Goal: Transaction & Acquisition: Purchase product/service

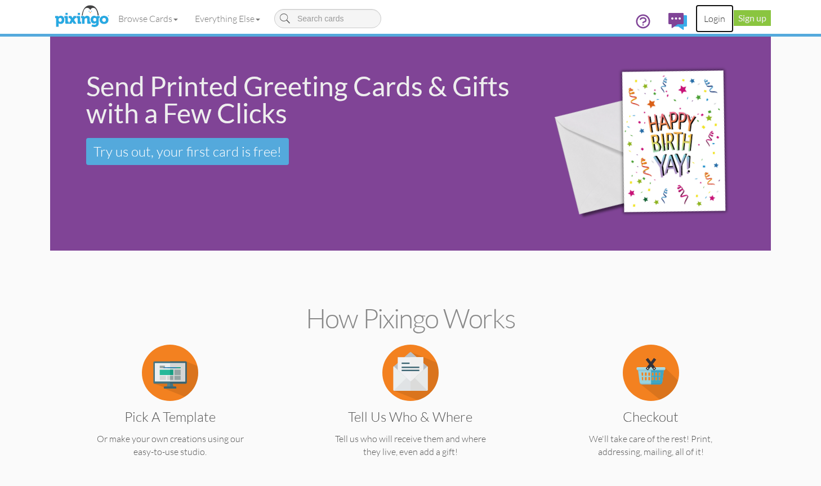
click at [718, 21] on link "Login" at bounding box center [714, 19] width 38 height 28
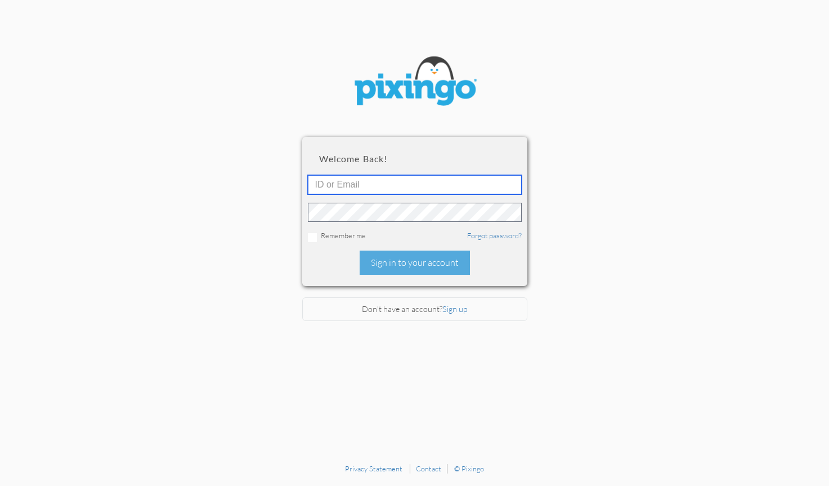
type input "boyd@bpmedia.com"
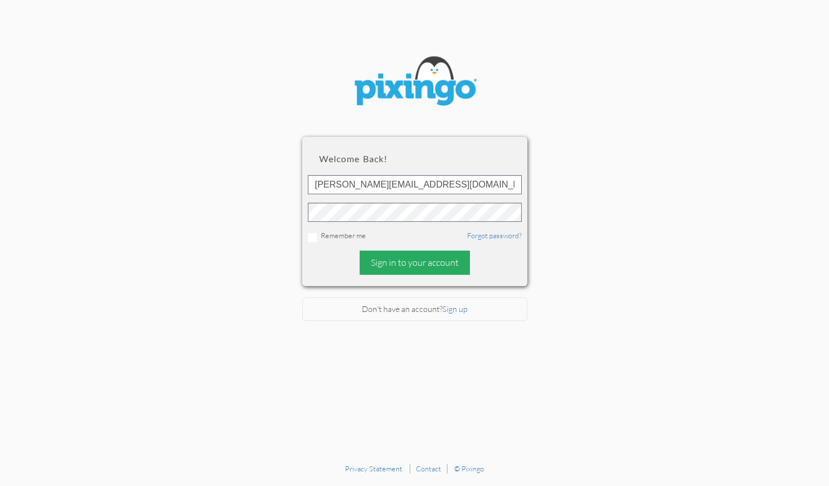
click at [414, 266] on div "Sign in to your account" at bounding box center [415, 262] width 110 height 24
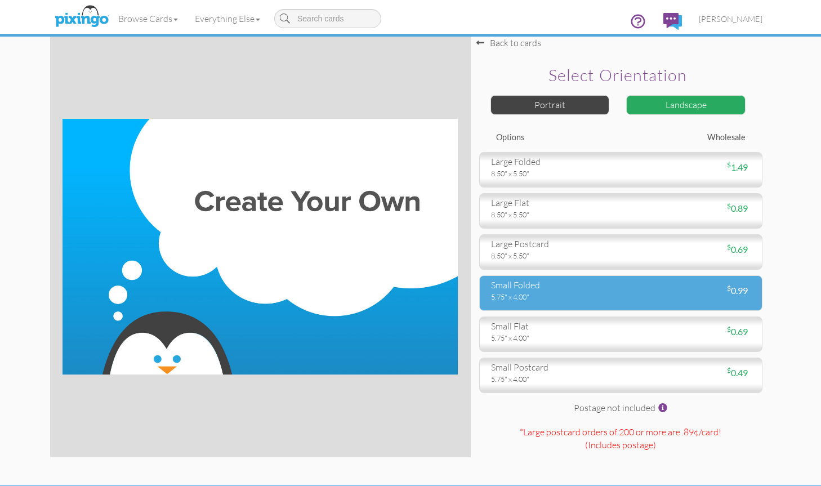
click at [596, 293] on div "5.75" x 4.00"" at bounding box center [552, 297] width 122 height 10
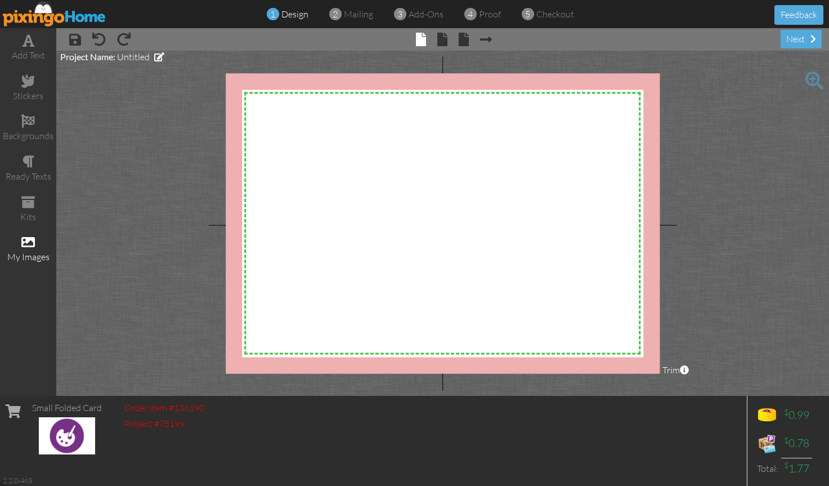
click at [28, 248] on span at bounding box center [28, 242] width 14 height 14
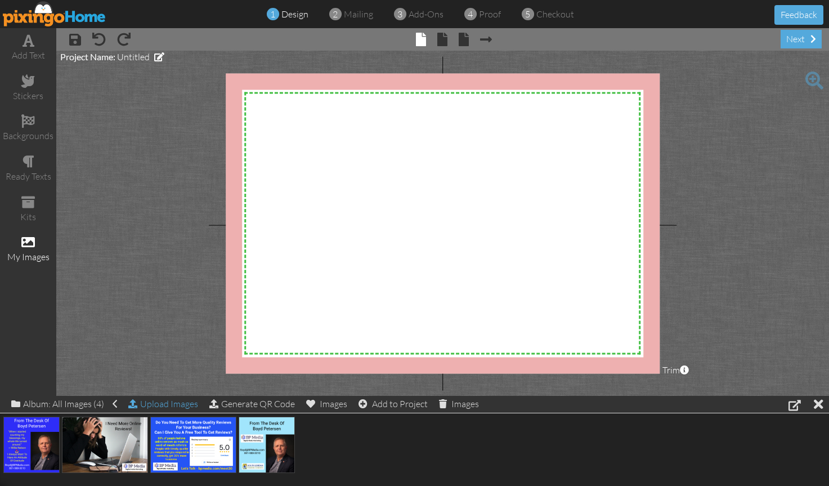
click at [165, 402] on div "Upload Images" at bounding box center [163, 404] width 70 height 16
click at [176, 405] on div "Upload Images" at bounding box center [163, 404] width 70 height 16
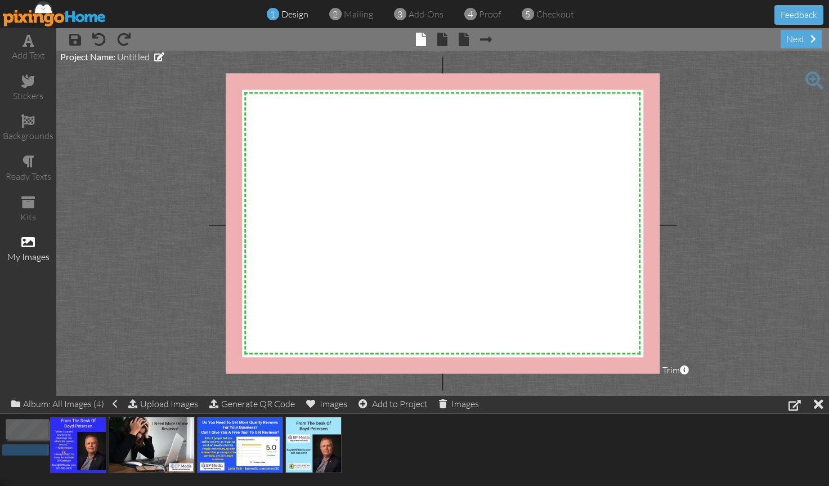
click at [373, 271] on div "add text stickers backgrounds ready texts kits my images × save × undo × redo ×…" at bounding box center [414, 211] width 829 height 367
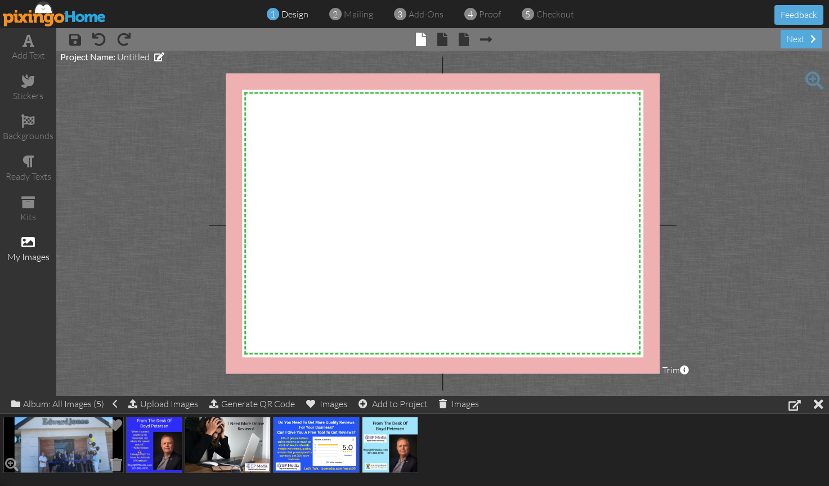
click at [62, 446] on img at bounding box center [63, 444] width 120 height 56
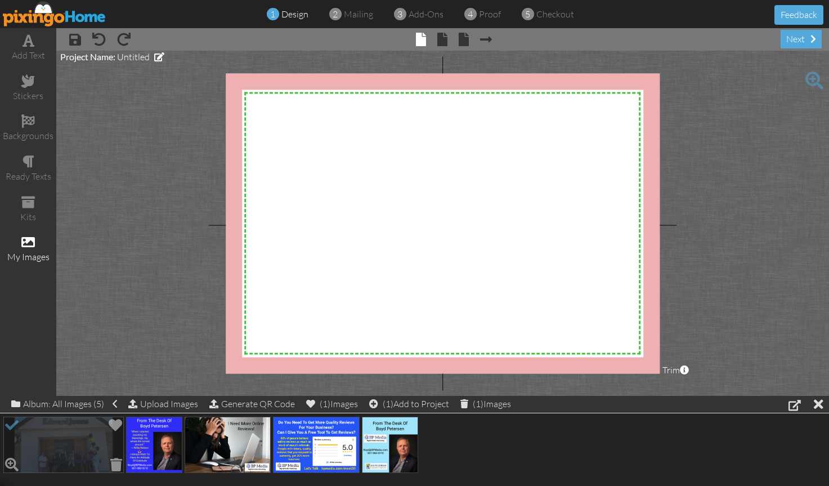
click at [62, 446] on img at bounding box center [63, 444] width 120 height 56
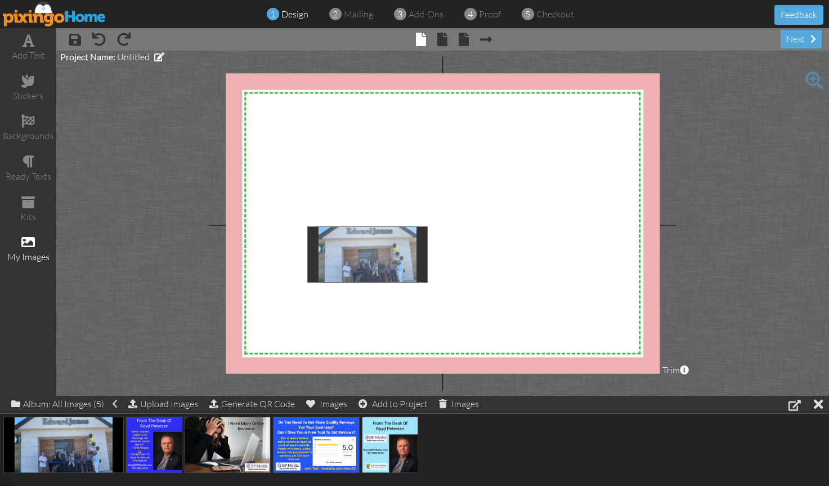
drag, startPoint x: 62, startPoint y: 446, endPoint x: 366, endPoint y: 256, distance: 358.5
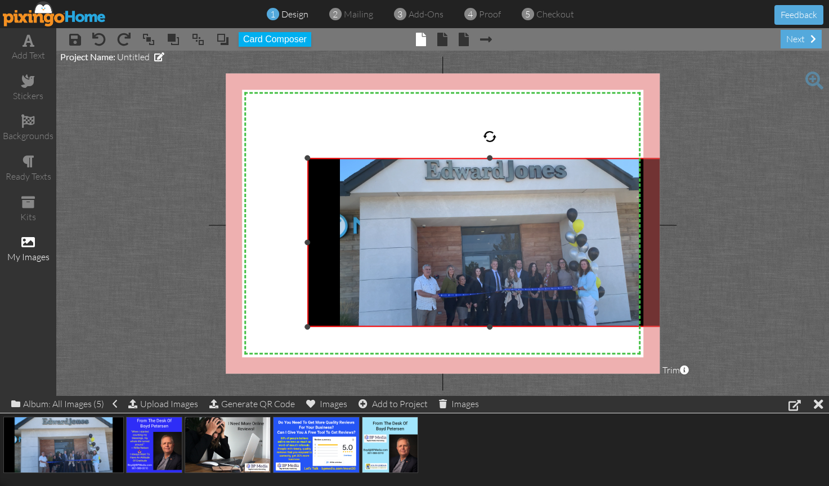
drag, startPoint x: 525, startPoint y: 225, endPoint x: 612, endPoint y: 157, distance: 111.1
click at [612, 158] on div "×" at bounding box center [489, 242] width 365 height 168
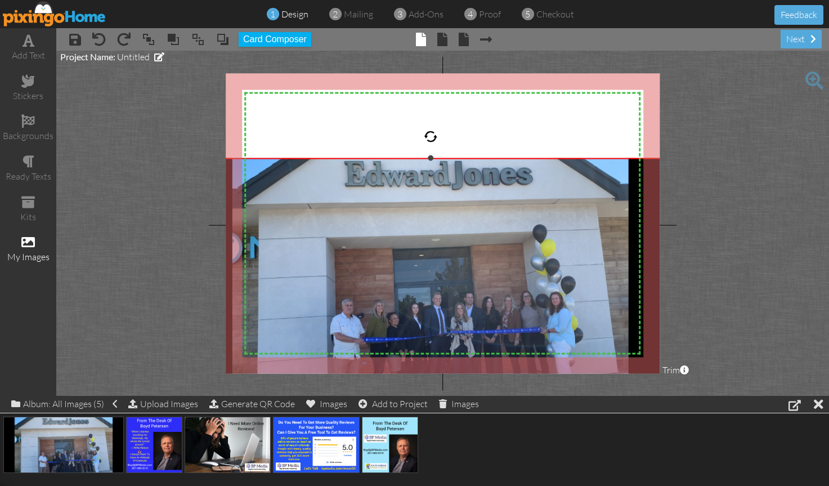
drag, startPoint x: 308, startPoint y: 326, endPoint x: 221, endPoint y: 381, distance: 102.9
click at [221, 381] on project-studio-wrapper "X X X X X X X X X X X X X X X X X X X X X X X X X X X X X X X X X X X X X X X X…" at bounding box center [442, 223] width 773 height 345
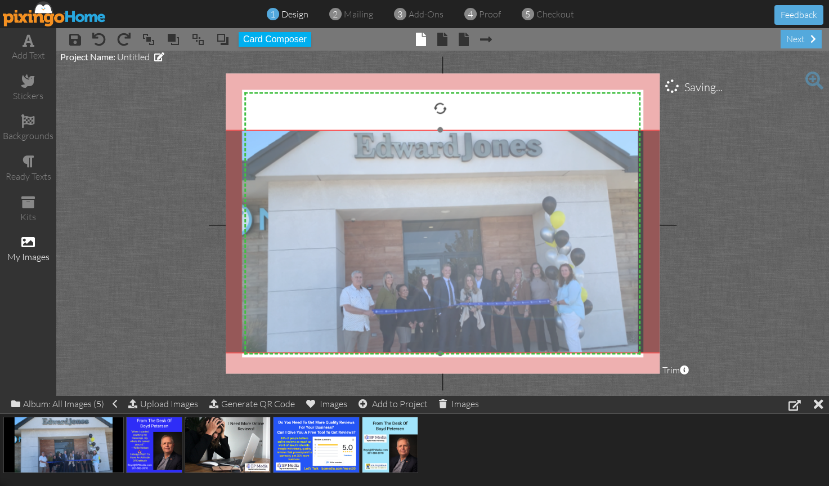
drag, startPoint x: 388, startPoint y: 321, endPoint x: 397, endPoint y: 293, distance: 29.4
click at [397, 293] on img at bounding box center [440, 241] width 483 height 223
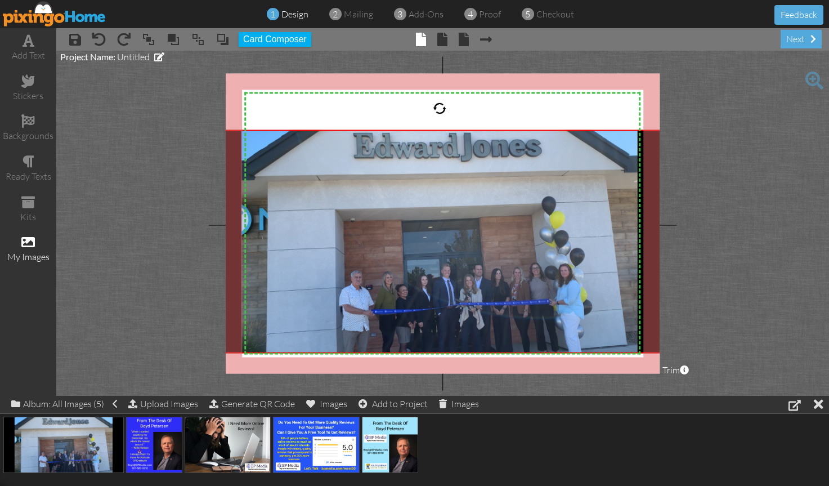
drag, startPoint x: 31, startPoint y: 37, endPoint x: 217, endPoint y: 144, distance: 214.5
click at [30, 38] on span at bounding box center [29, 41] width 12 height 14
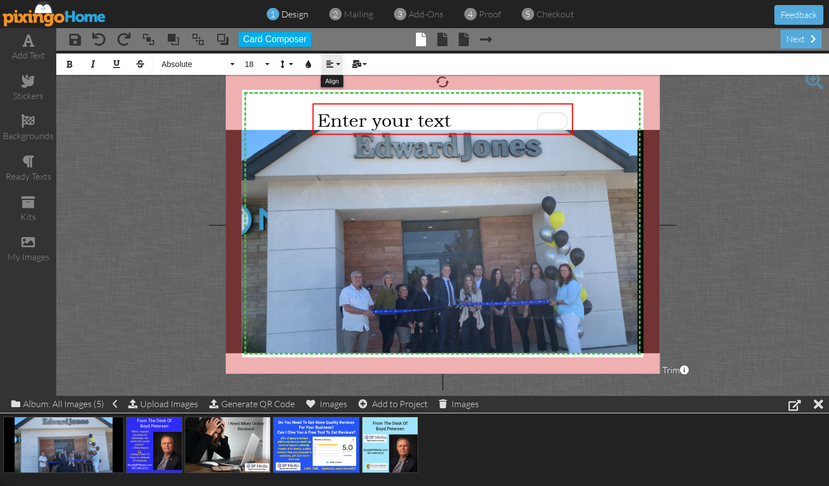
click at [335, 69] on button "Align" at bounding box center [331, 63] width 21 height 21
click at [337, 99] on link "[GEOGRAPHIC_DATA]" at bounding box center [338, 105] width 34 height 17
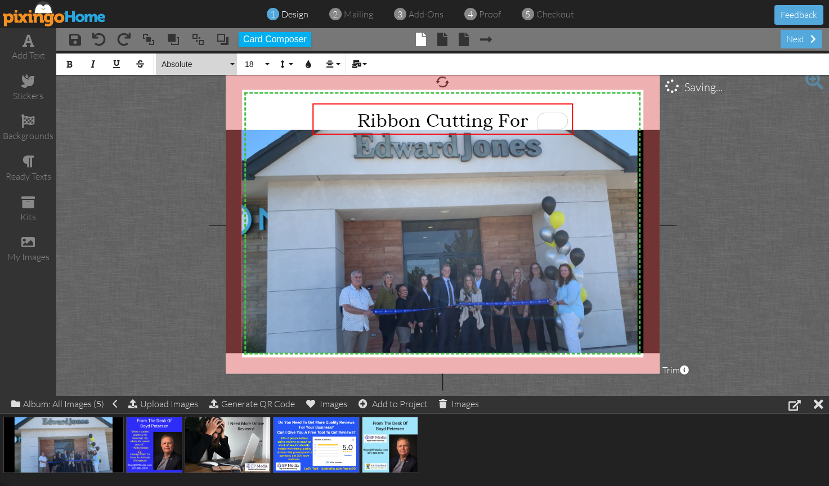
click at [182, 65] on span "Absolute" at bounding box center [194, 65] width 68 height 10
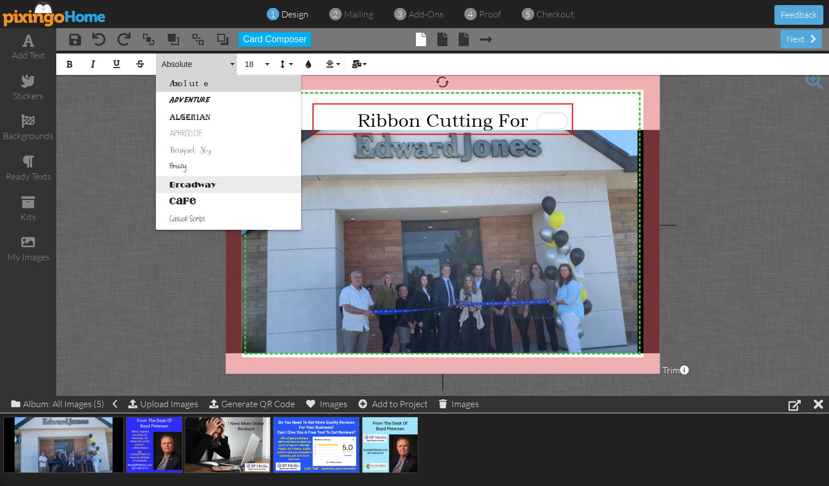
click at [198, 183] on link "Broadway" at bounding box center [228, 184] width 145 height 17
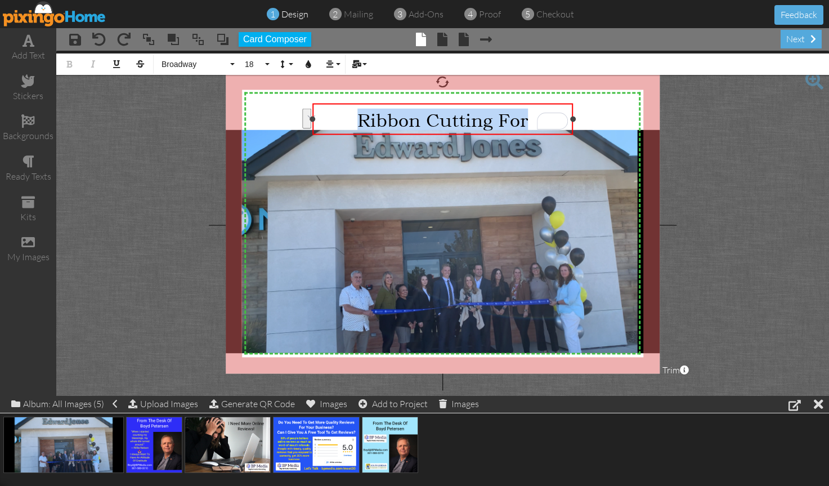
drag, startPoint x: 531, startPoint y: 120, endPoint x: 342, endPoint y: 93, distance: 191.6
click at [358, 111] on div "Ribbon Cutting For ​" at bounding box center [442, 119] width 250 height 22
click at [188, 63] on span "Absolute" at bounding box center [194, 65] width 68 height 10
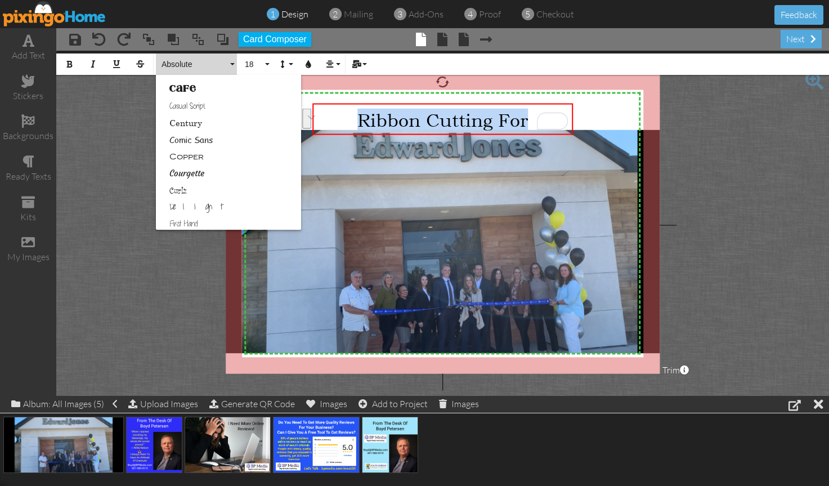
scroll to position [56, 0]
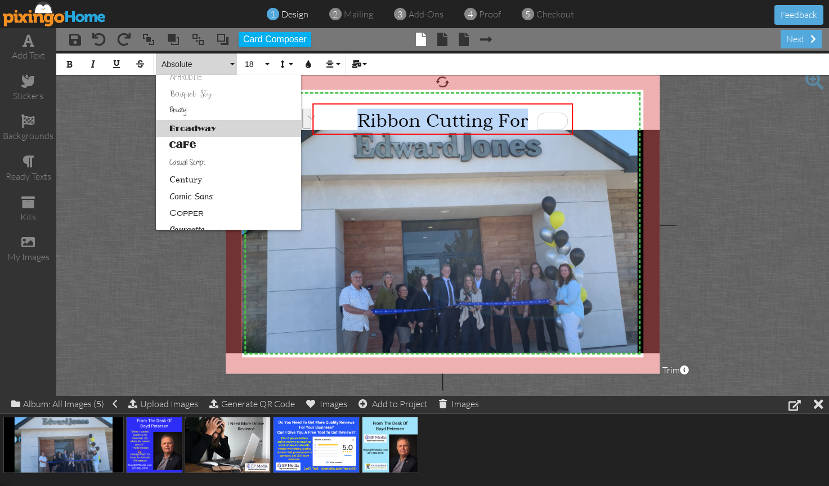
click at [193, 124] on link "Broadway" at bounding box center [228, 128] width 145 height 17
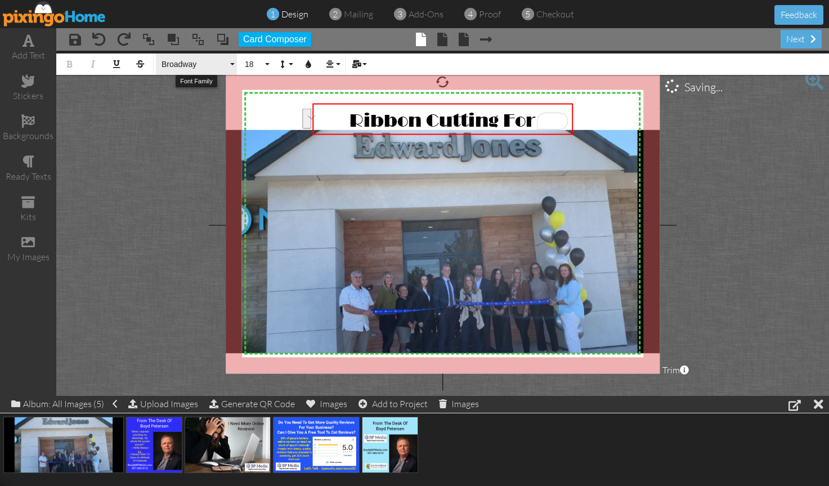
click at [181, 68] on span "Broadway" at bounding box center [194, 65] width 68 height 10
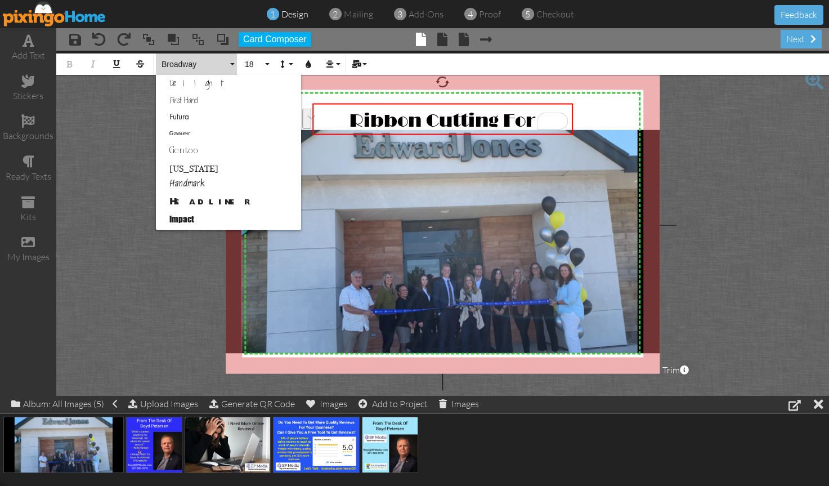
scroll to position [258, 0]
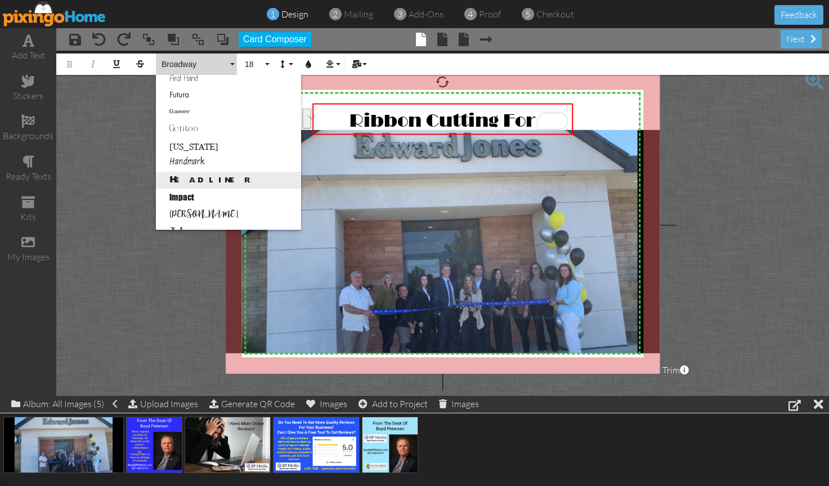
click at [203, 177] on link "Headliner" at bounding box center [228, 180] width 145 height 17
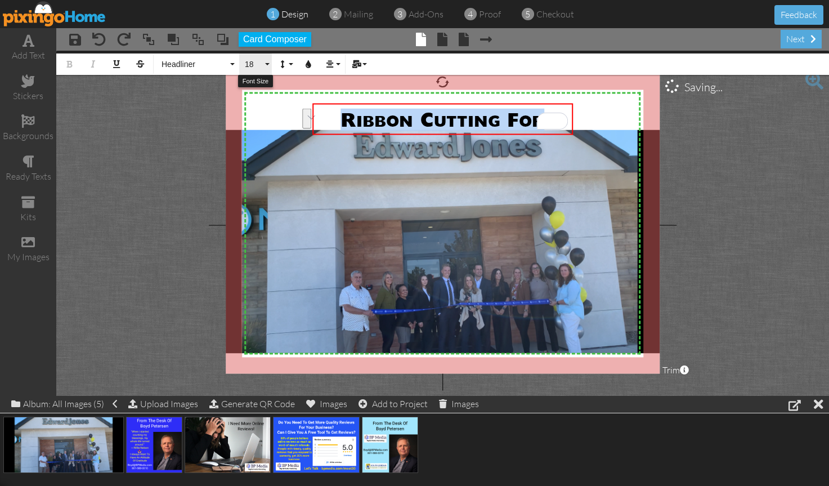
click at [266, 62] on button "18" at bounding box center [255, 63] width 33 height 21
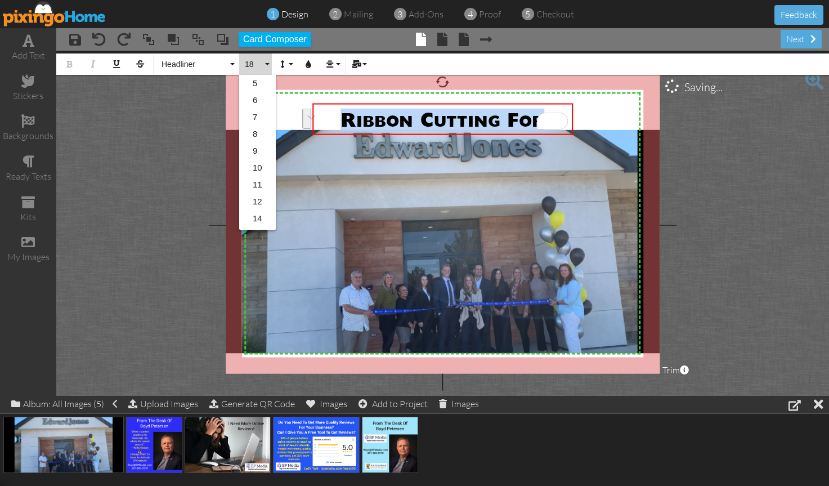
scroll to position [100, 0]
click at [255, 202] on link "24" at bounding box center [257, 202] width 37 height 17
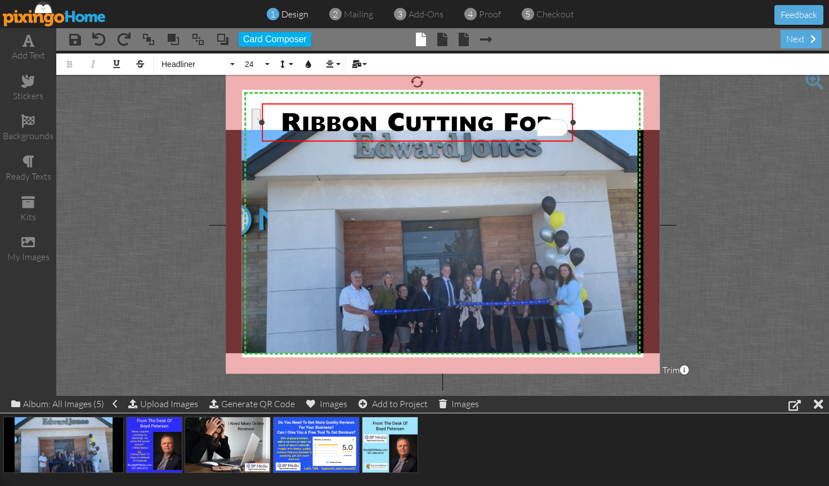
drag, startPoint x: 315, startPoint y: 136, endPoint x: 264, endPoint y: 132, distance: 50.8
click at [264, 132] on div "Ribbon Cutting For ​ ×" at bounding box center [417, 122] width 311 height 38
click at [419, 113] on span "Ribbon Cutting For" at bounding box center [417, 123] width 272 height 26
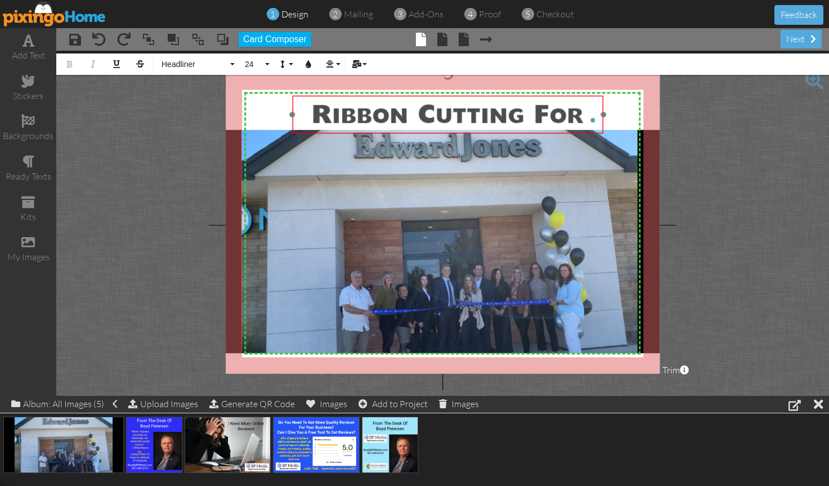
drag, startPoint x: 436, startPoint y: 104, endPoint x: 467, endPoint y: 96, distance: 31.4
click at [467, 96] on div "Ribbon Cu ​ ​ tting For ​" at bounding box center [447, 114] width 311 height 38
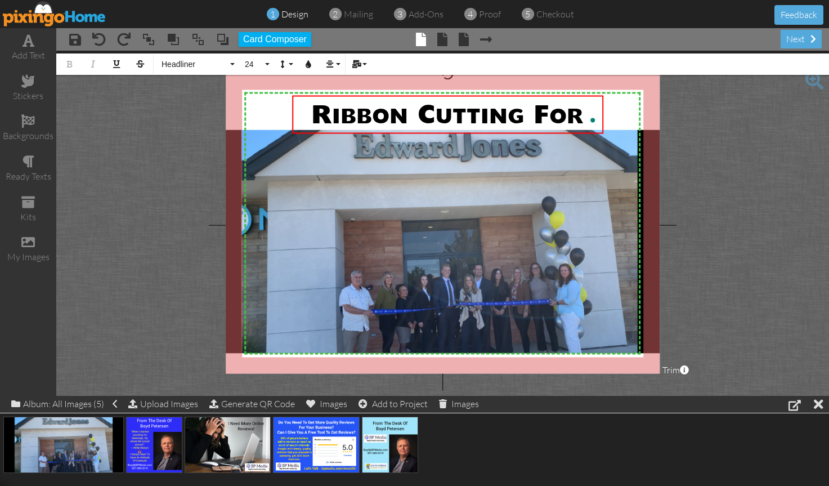
click at [676, 371] on span "Trim" at bounding box center [675, 370] width 26 height 13
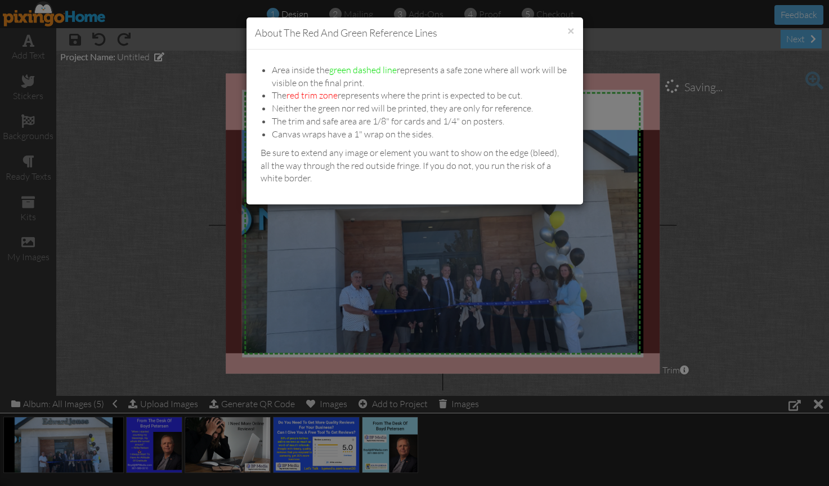
click at [578, 263] on div "× About the red and green reference lines Area inside the green dashed line rep…" at bounding box center [414, 243] width 829 height 486
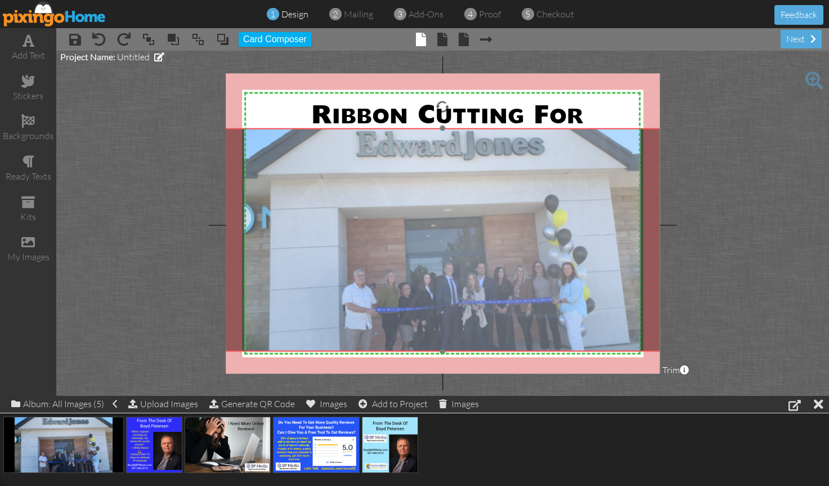
click at [549, 263] on img at bounding box center [442, 239] width 483 height 223
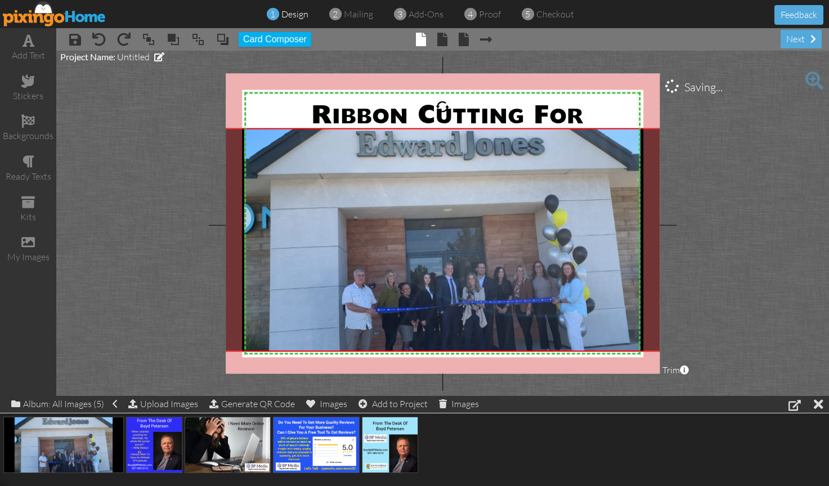
click at [670, 366] on span "Trim" at bounding box center [675, 370] width 26 height 13
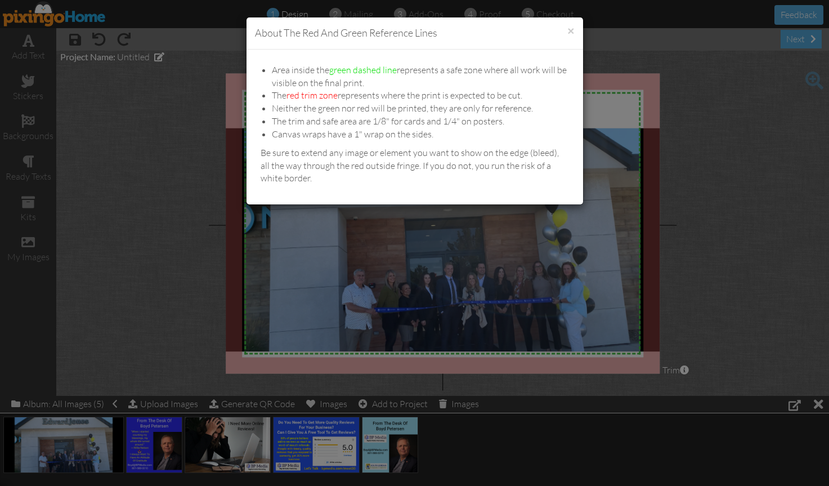
click at [739, 143] on div "× About the red and green reference lines Area inside the green dashed line rep…" at bounding box center [414, 243] width 829 height 486
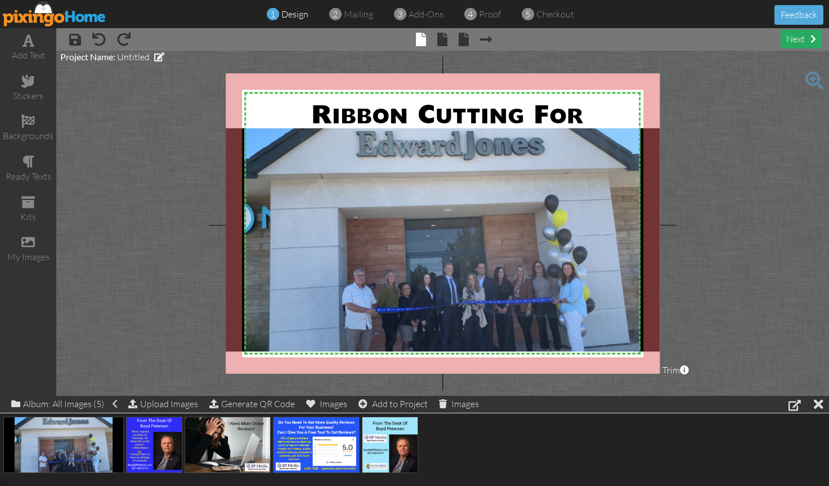
click at [797, 39] on div "next" at bounding box center [801, 39] width 41 height 19
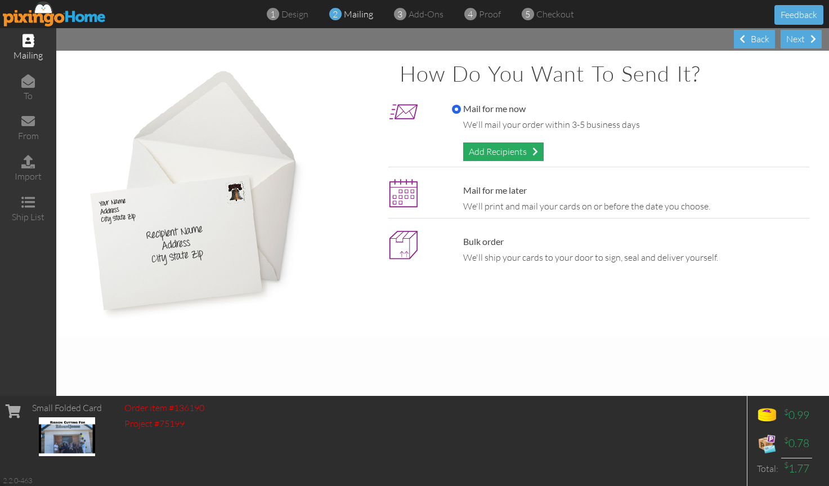
click at [535, 152] on span at bounding box center [535, 151] width 6 height 9
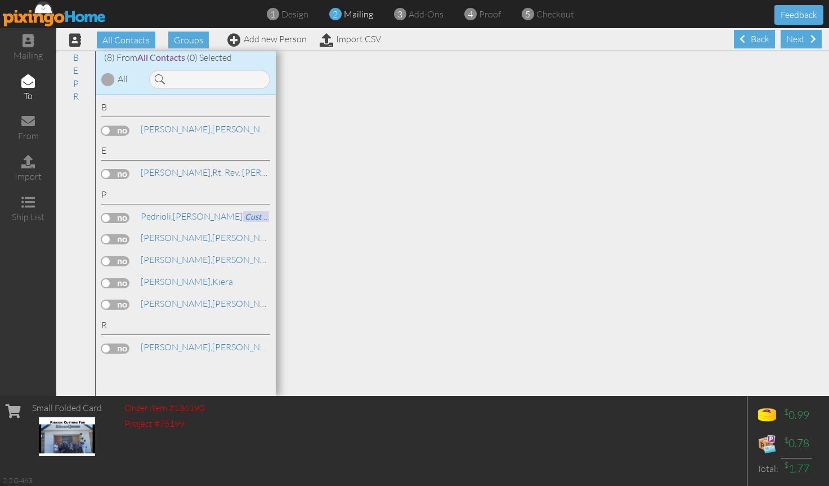
scroll to position [1, 0]
click at [286, 39] on link "Add new Person" at bounding box center [266, 38] width 79 height 11
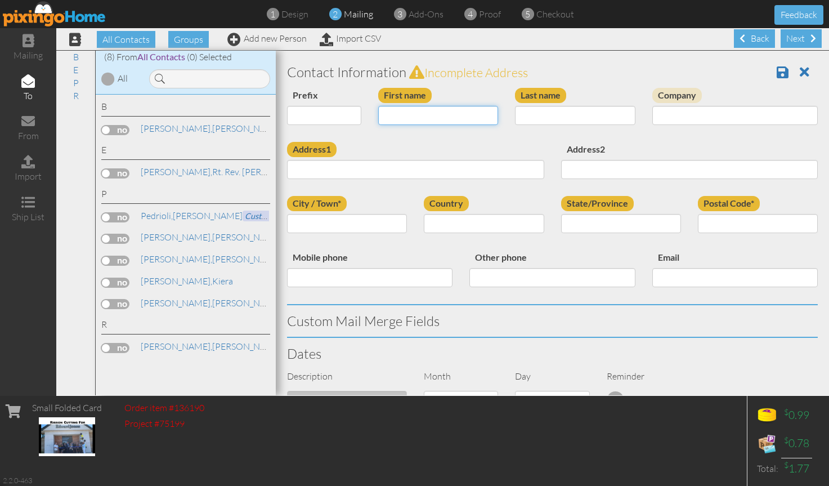
click at [420, 116] on input "First name" at bounding box center [438, 115] width 120 height 19
type input "[PERSON_NAME]"
type input "Allen"
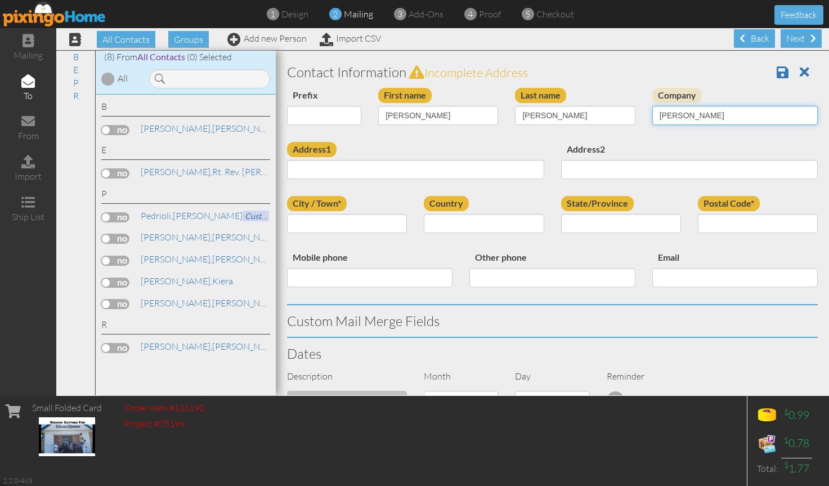
type input "[PERSON_NAME]"
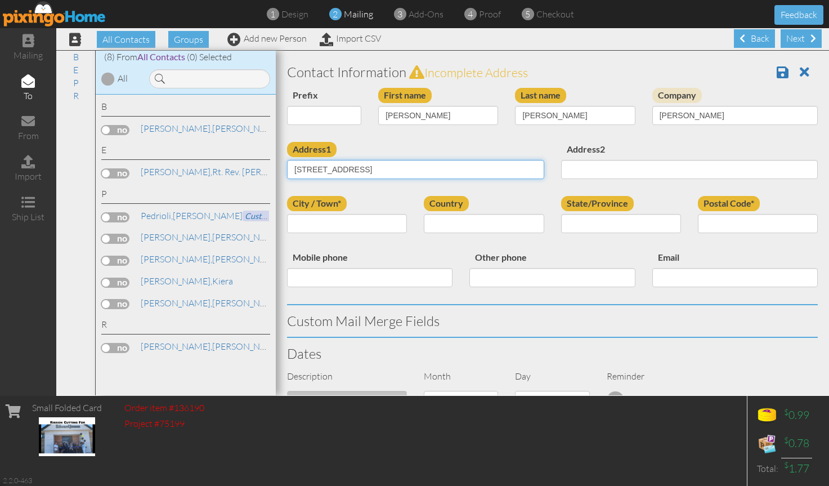
type input "[STREET_ADDRESS]"
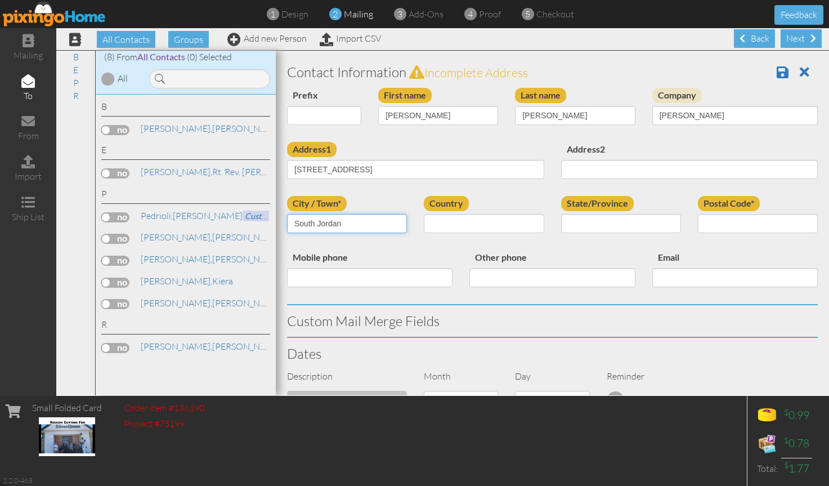
type input "South Jordan"
click at [625, 226] on input "State/Province" at bounding box center [621, 223] width 120 height 19
type input "UT"
click at [528, 223] on select "United States -------------- Afghanistan Albania Algeria American Samoa Andorra…" at bounding box center [484, 223] width 120 height 19
select select "object:441"
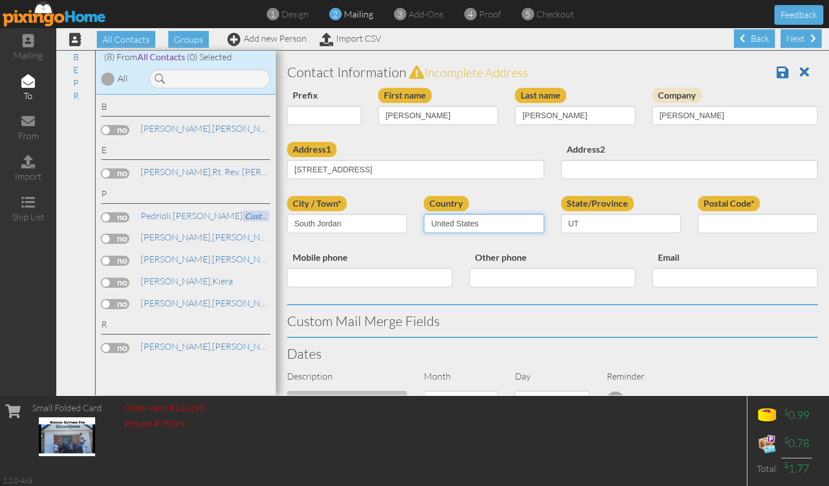
click at [424, 214] on select "United States -------------- Afghanistan Albania Algeria American Samoa Andorra…" at bounding box center [484, 223] width 120 height 19
click at [724, 226] on input "Postal Code*" at bounding box center [758, 223] width 120 height 19
type input "84095"
select select "object:740"
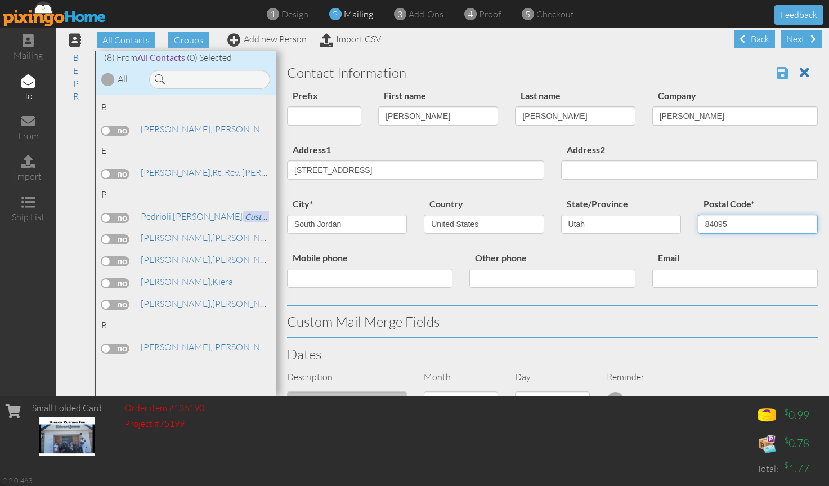
type input "84095"
click at [777, 75] on span at bounding box center [783, 73] width 12 height 14
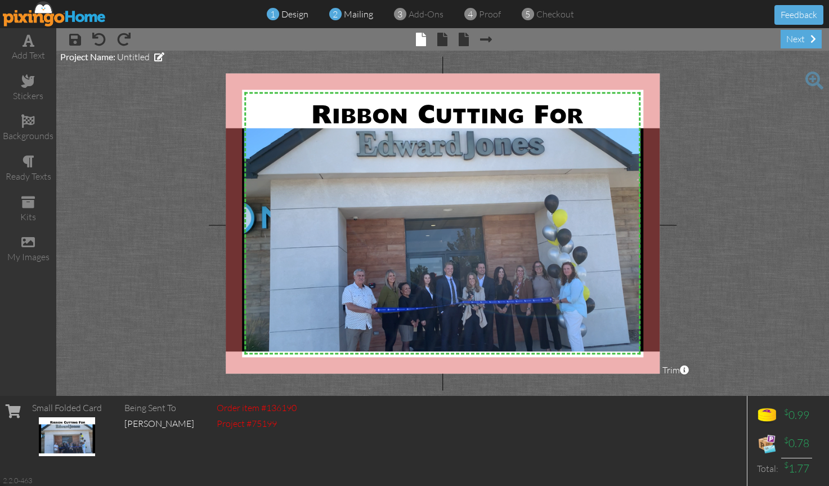
click at [357, 15] on span "mailing" at bounding box center [358, 13] width 29 height 11
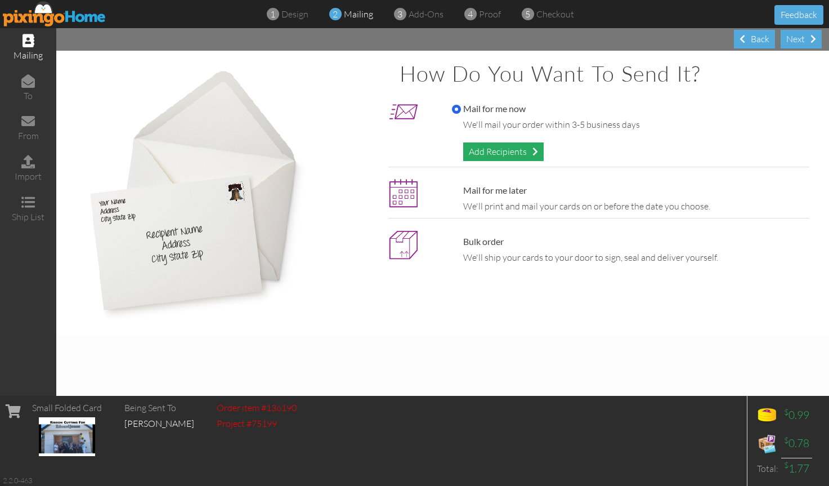
click at [527, 155] on div "Add Recipients" at bounding box center [503, 151] width 80 height 19
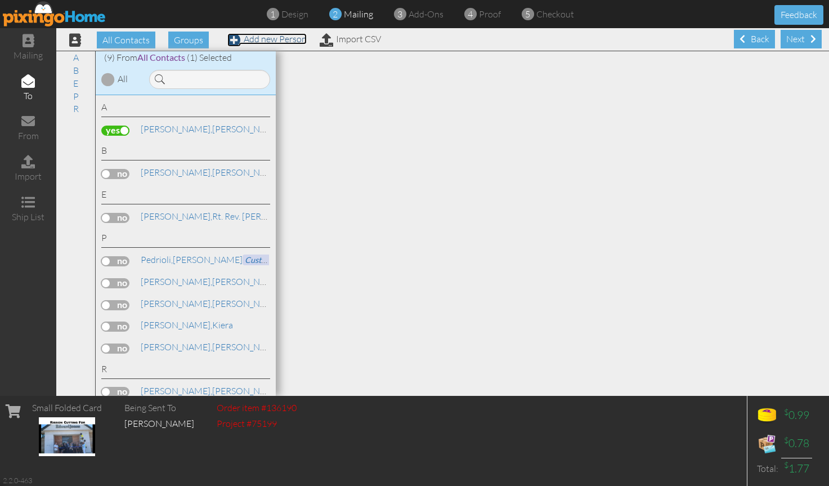
click at [293, 39] on link "Add new Person" at bounding box center [266, 38] width 79 height 11
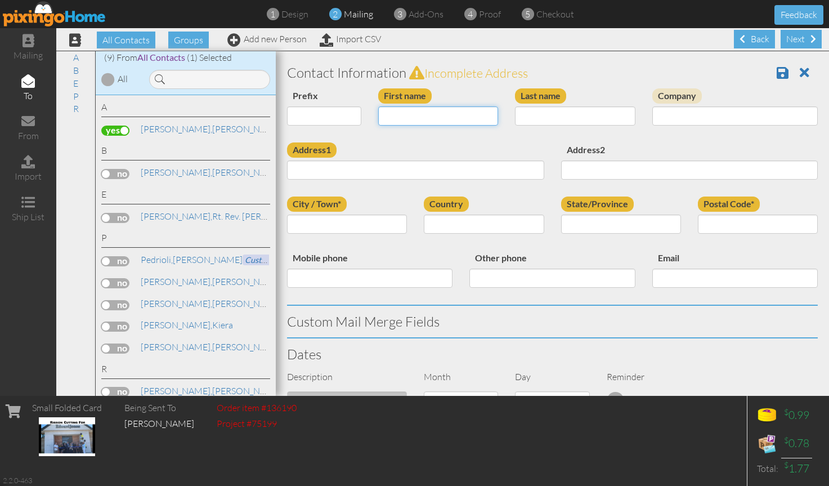
click at [428, 122] on input "First name" at bounding box center [438, 115] width 120 height 19
type input "Braden"
type input "Campbell"
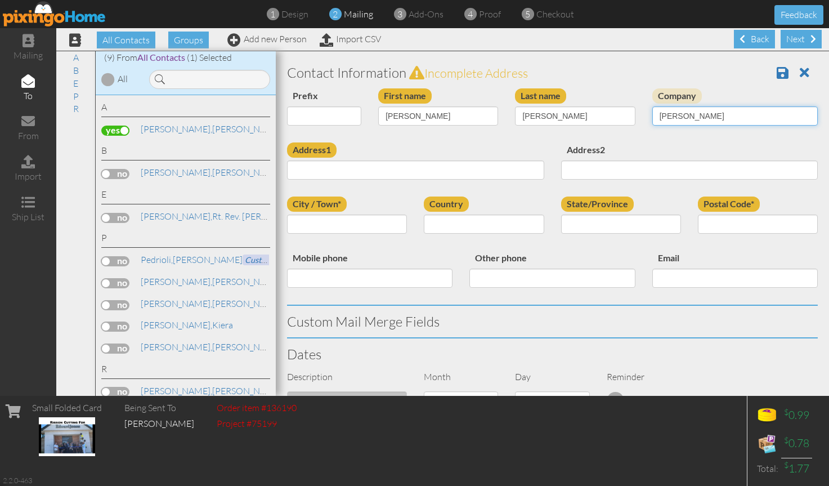
type input "Edward Jones"
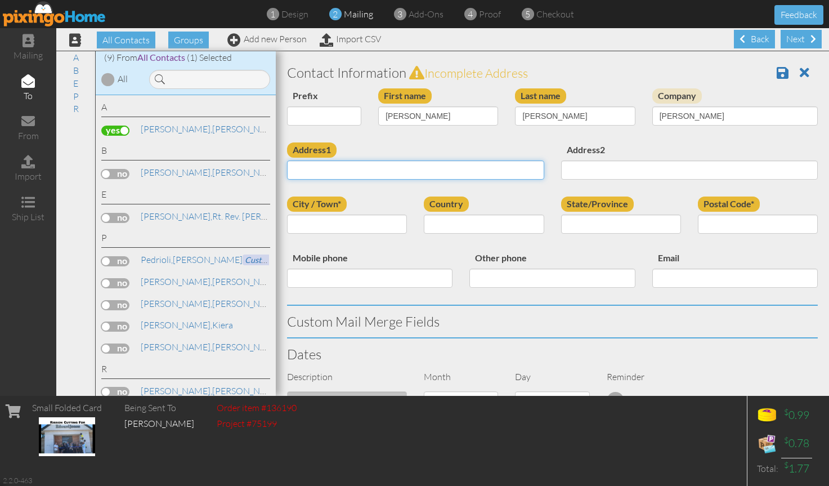
type input "[STREET_ADDRESS]"
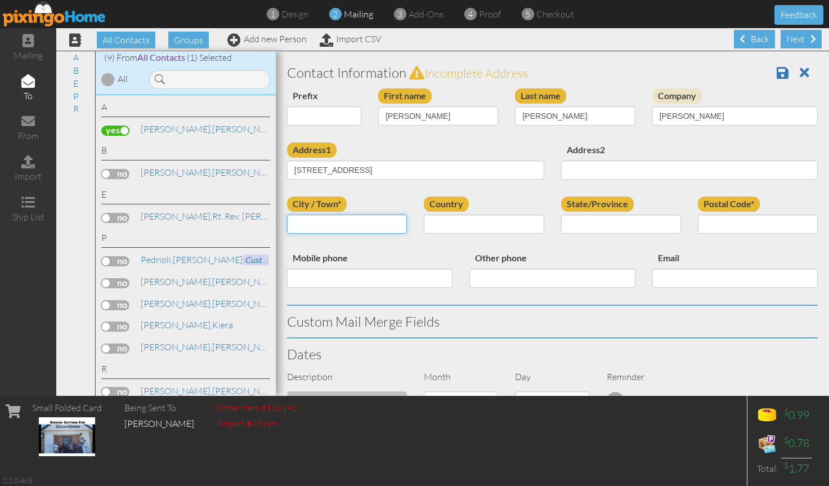
type input "South Jordan"
select select "object:226"
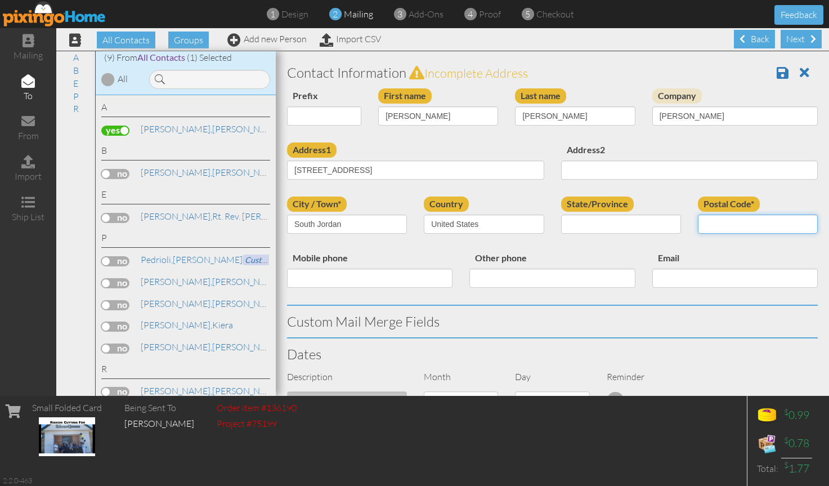
type input "84095"
select select "object:525"
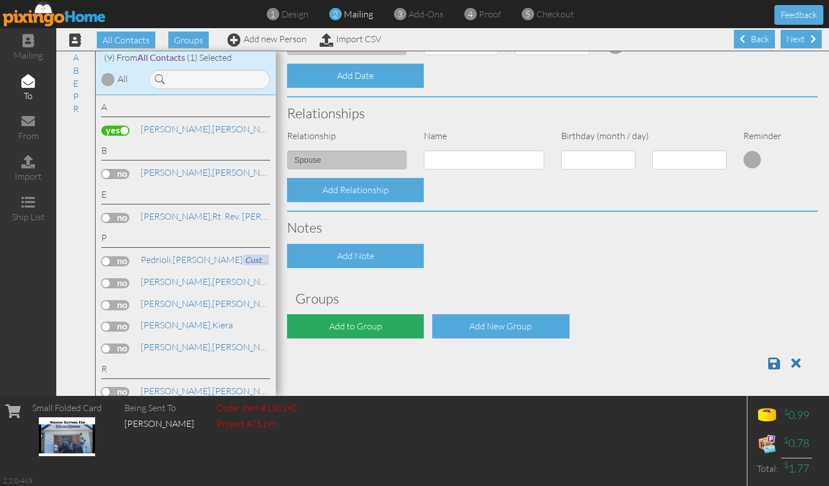
scroll to position [1, 0]
type input "[PERSON_NAME]"
click at [356, 324] on div "Add to Group" at bounding box center [355, 325] width 137 height 24
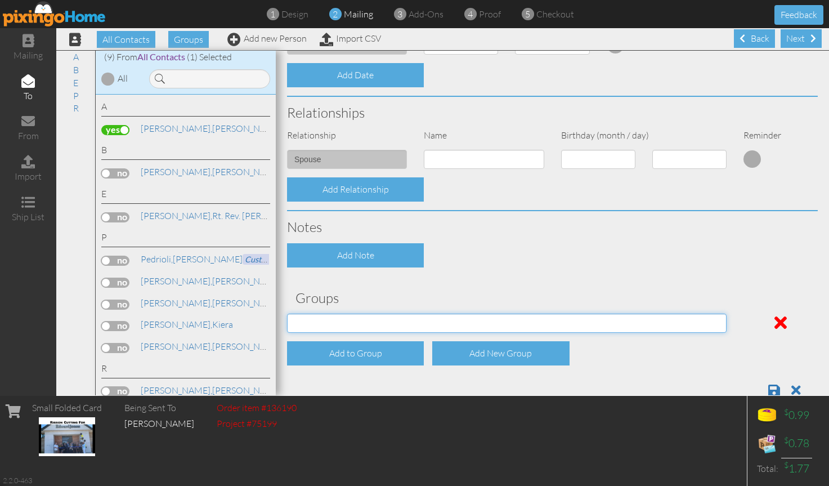
click at [356, 324] on select at bounding box center [507, 322] width 440 height 19
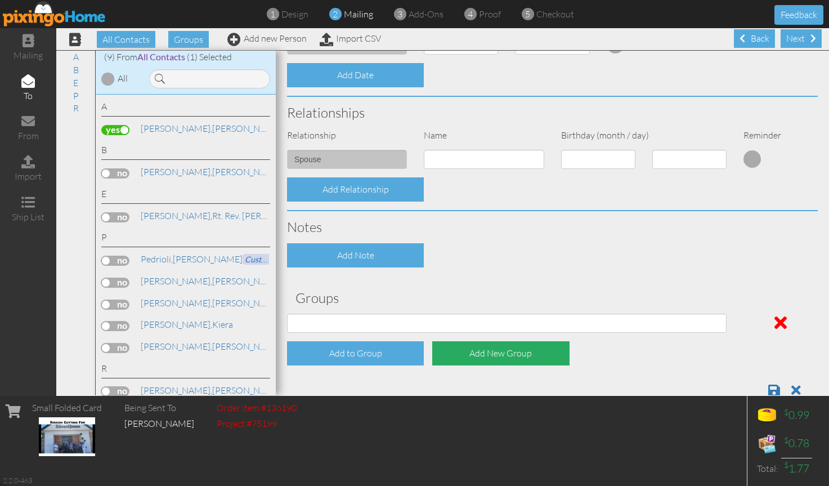
click at [509, 353] on div "Add New Group" at bounding box center [500, 353] width 137 height 24
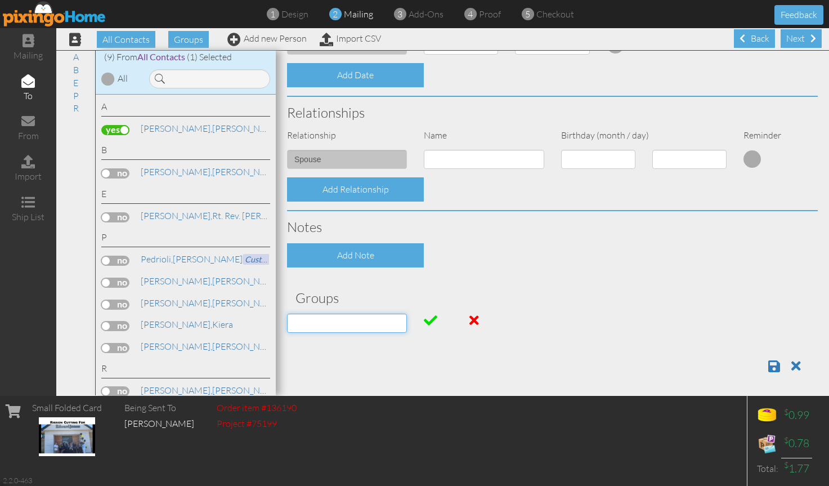
click at [325, 321] on input at bounding box center [347, 322] width 120 height 19
type input "[PERSON_NAME]"
click at [428, 315] on span at bounding box center [431, 320] width 14 height 14
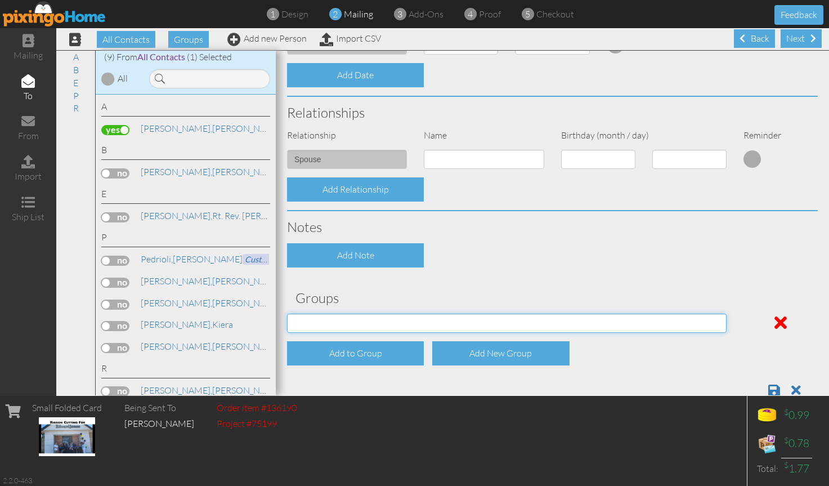
click at [438, 324] on select "[PERSON_NAME]" at bounding box center [507, 322] width 440 height 19
click at [287, 313] on select "[PERSON_NAME]" at bounding box center [507, 322] width 440 height 19
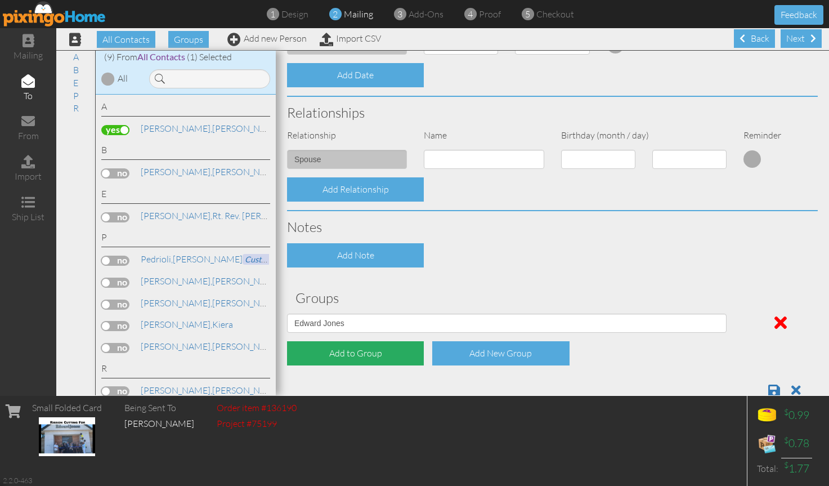
click at [378, 353] on div "Add to Group" at bounding box center [355, 353] width 137 height 24
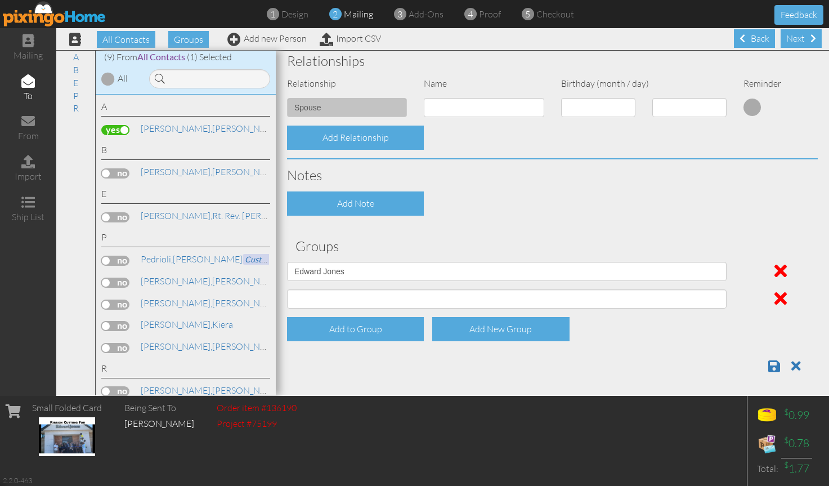
scroll to position [438, 0]
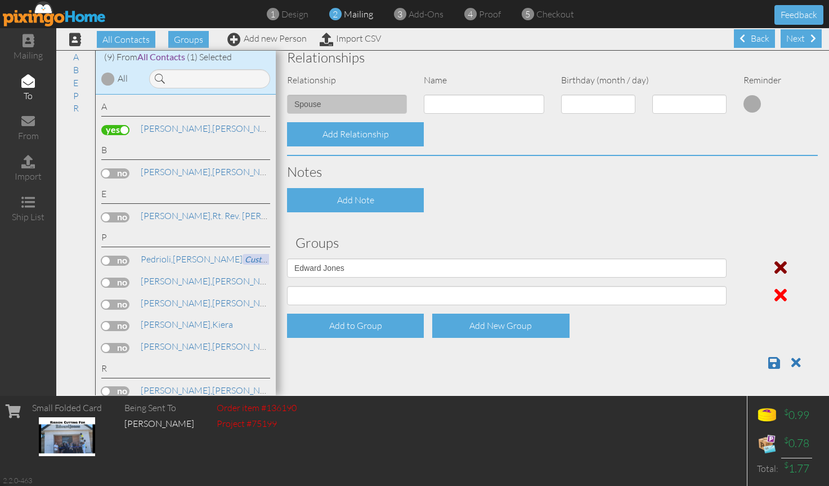
click at [774, 265] on span at bounding box center [780, 267] width 12 height 18
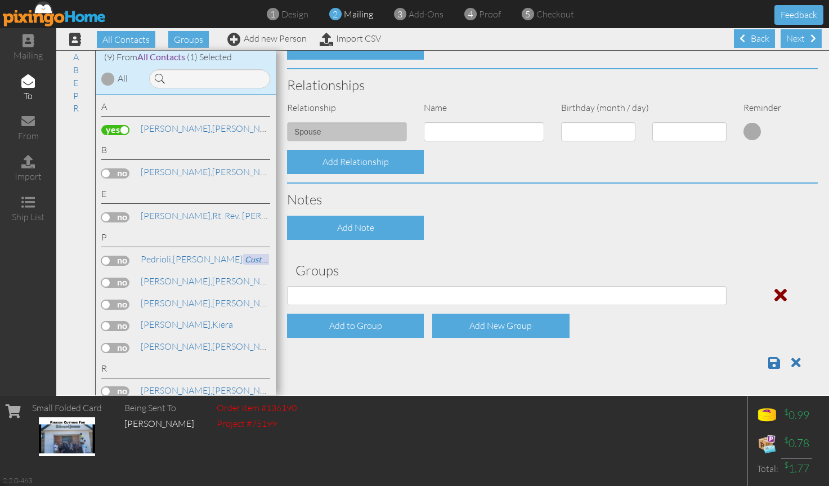
select select "?"
click at [774, 295] on span at bounding box center [780, 295] width 12 height 18
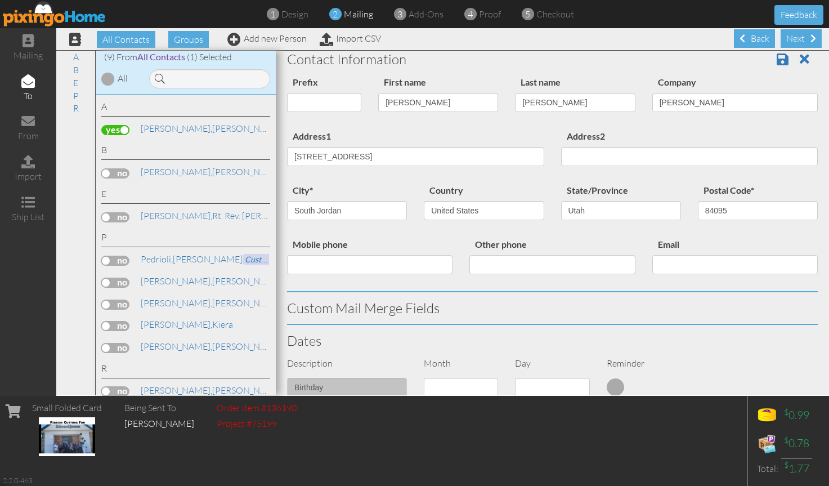
scroll to position [0, 0]
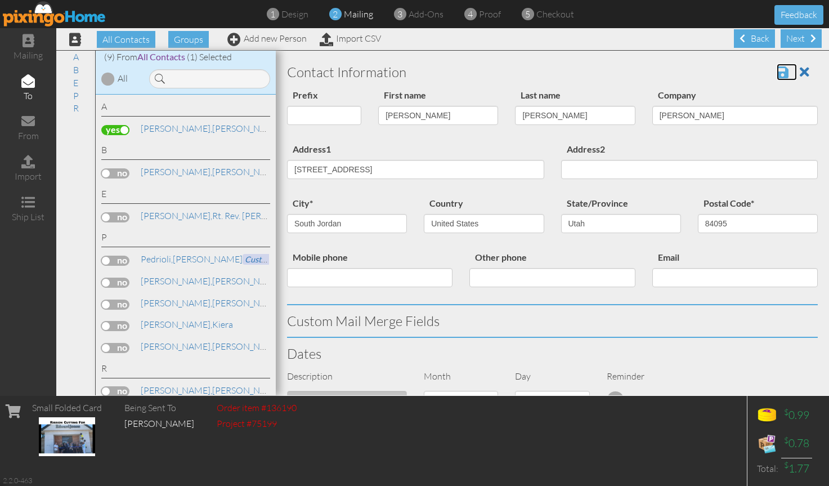
click at [777, 74] on span at bounding box center [783, 72] width 12 height 14
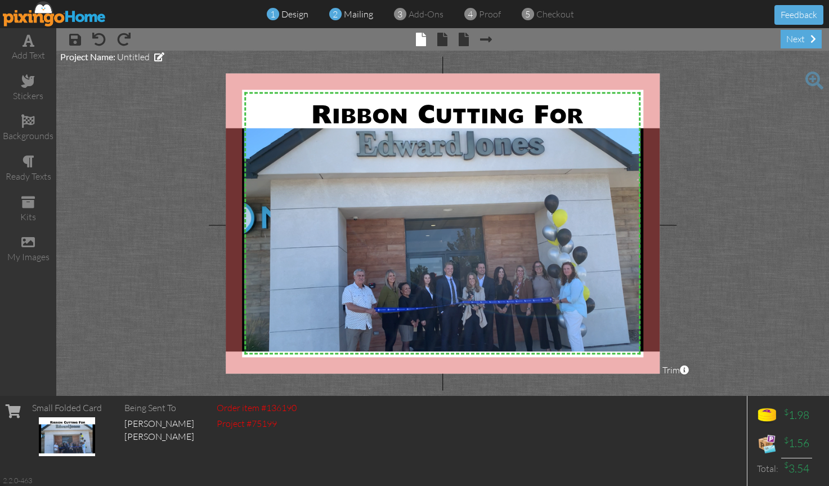
click at [353, 15] on span "mailing" at bounding box center [358, 13] width 29 height 11
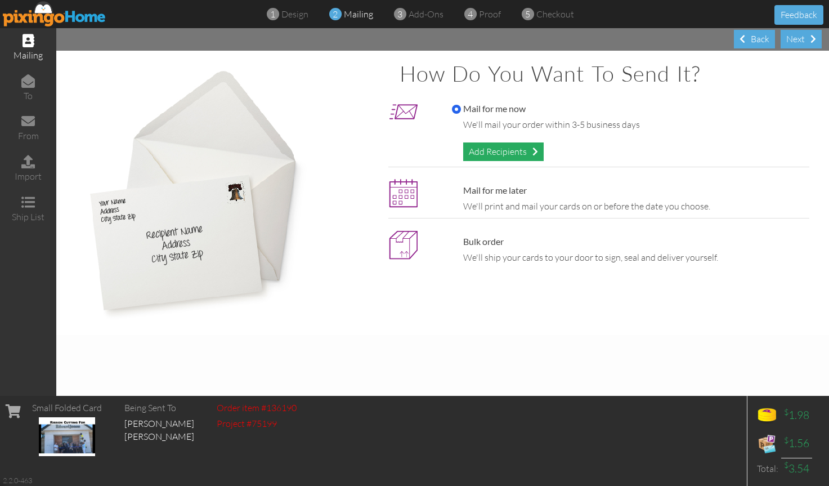
click at [492, 153] on div "Add Recipients" at bounding box center [503, 151] width 80 height 19
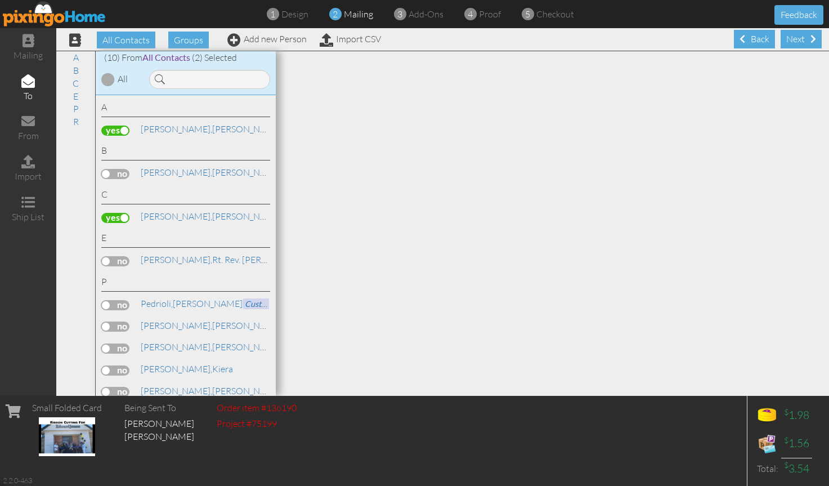
scroll to position [1, 0]
click at [282, 35] on link "Add new Person" at bounding box center [266, 38] width 79 height 11
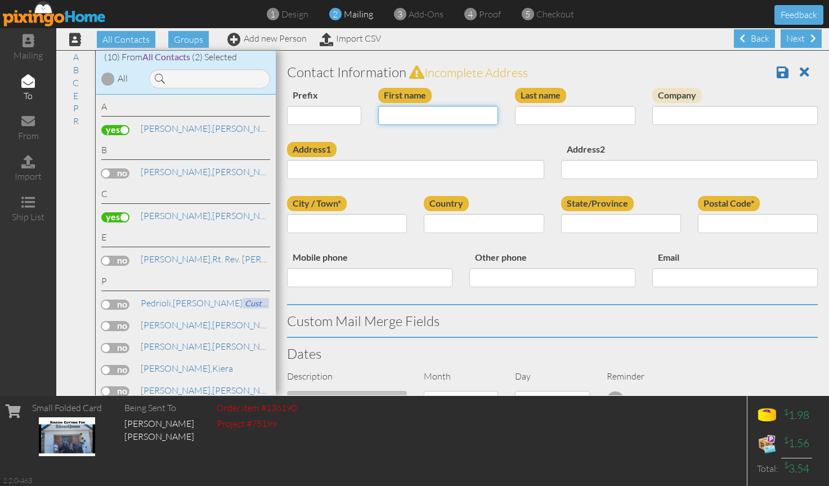
click at [429, 118] on input "First name" at bounding box center [438, 115] width 120 height 19
type input "Chance"
type input "Hiskey"
type input "[PERSON_NAME]"
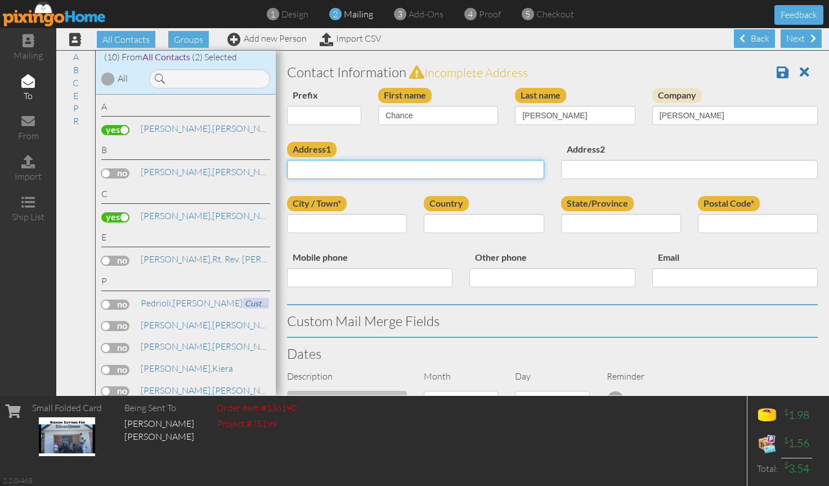
type input "[STREET_ADDRESS]"
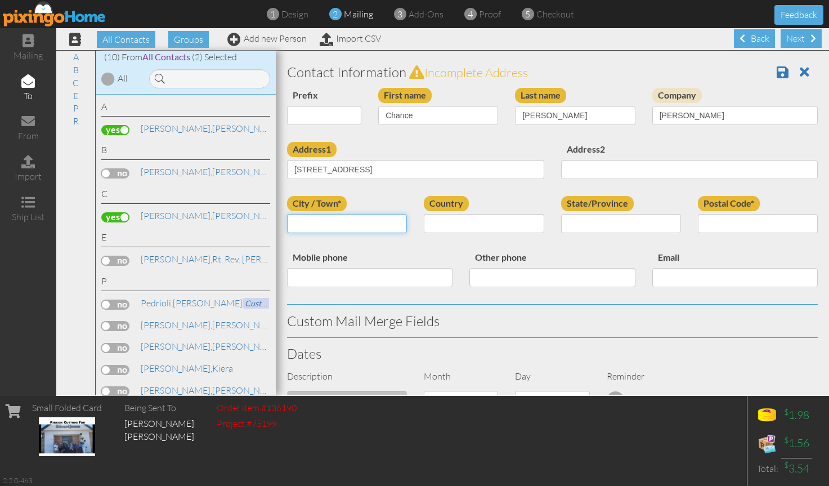
type input "South Jordan"
select select "object:241"
type input "84095"
select select "object:540"
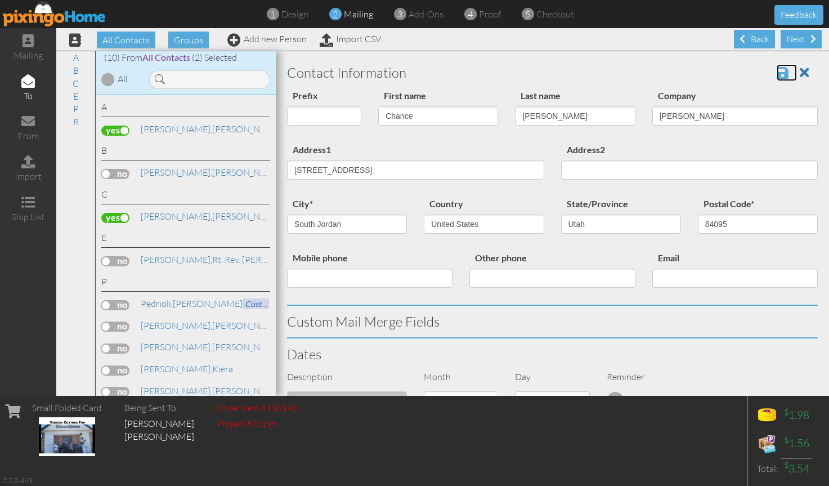
click at [777, 74] on span at bounding box center [783, 73] width 12 height 14
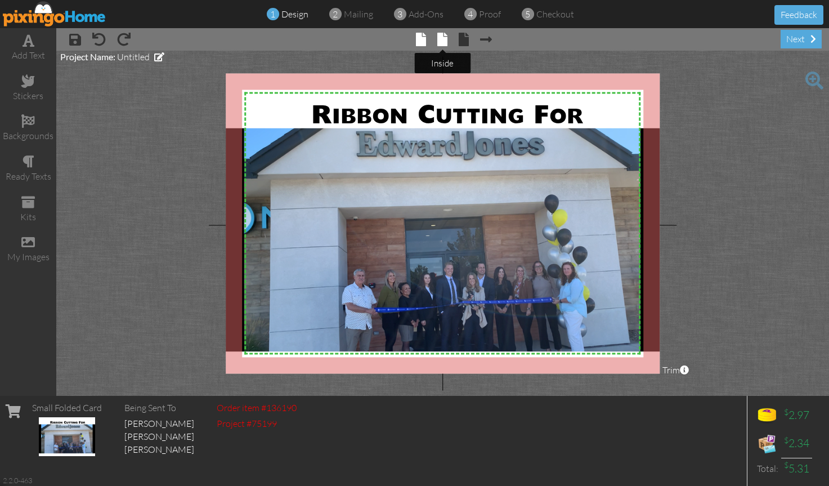
click at [441, 38] on span at bounding box center [442, 40] width 10 height 14
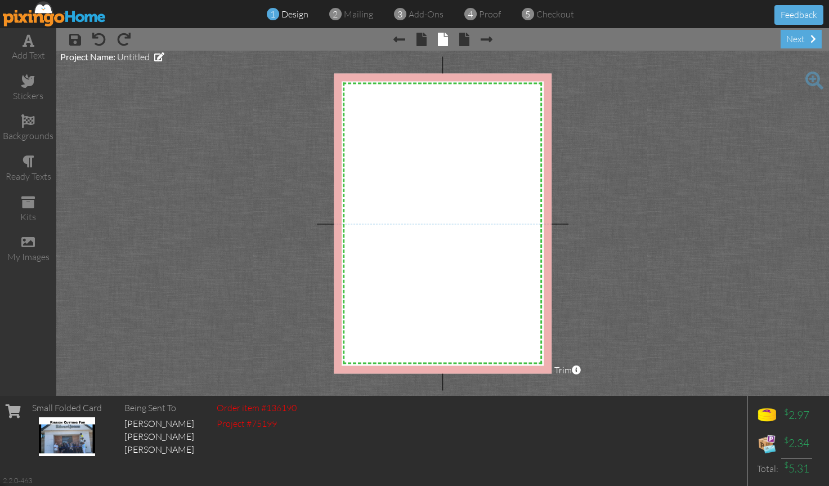
click at [643, 186] on project-studio-wrapper "X X X X X X X X X X X X X X X X X X X X X X X X X X X X X X X X X X X X X X X X…" at bounding box center [442, 223] width 773 height 345
click at [289, 127] on project-studio-wrapper "X X X X X X X X X X X X X X X X X X X X X X X X X X X X X X X X X X X X X X X X…" at bounding box center [442, 223] width 773 height 345
click at [424, 33] on span at bounding box center [421, 40] width 10 height 14
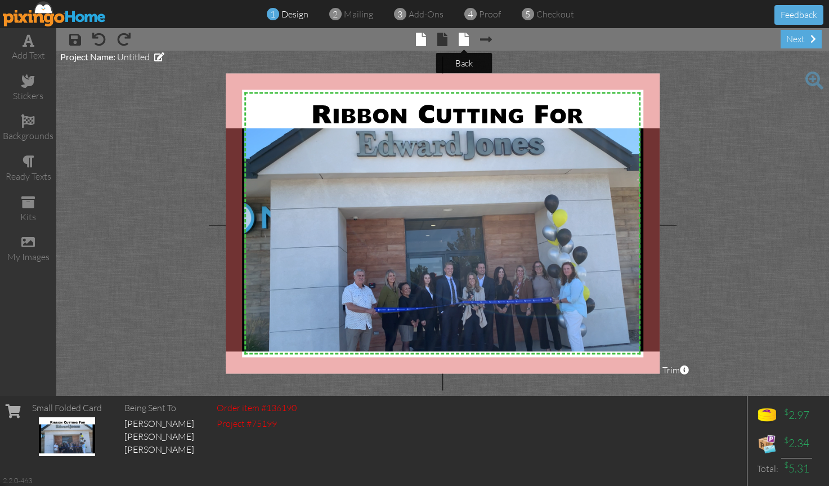
click at [465, 41] on span at bounding box center [464, 40] width 10 height 14
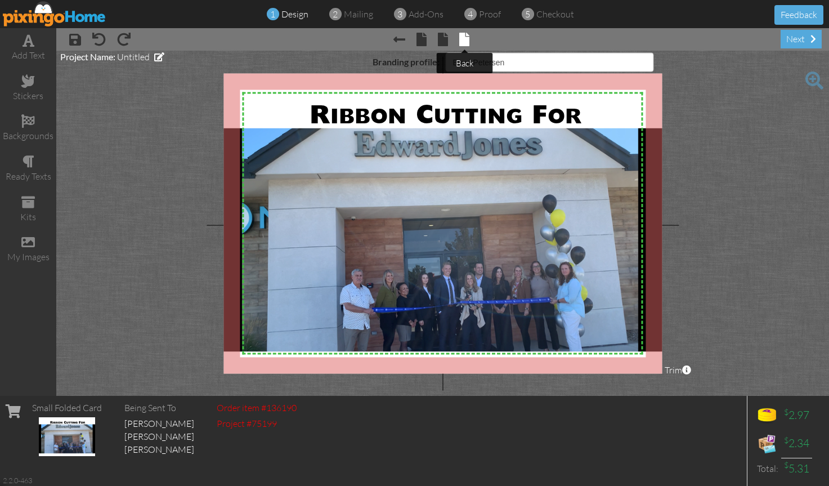
select select "object:150"
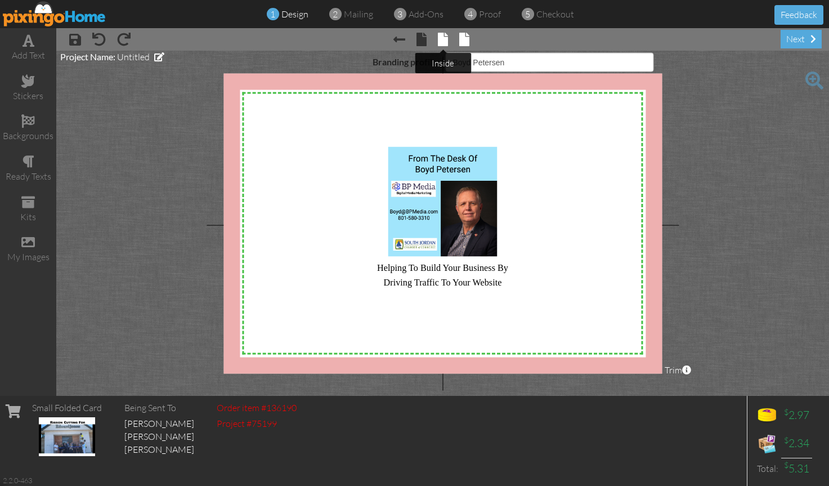
click at [443, 41] on span at bounding box center [443, 40] width 10 height 14
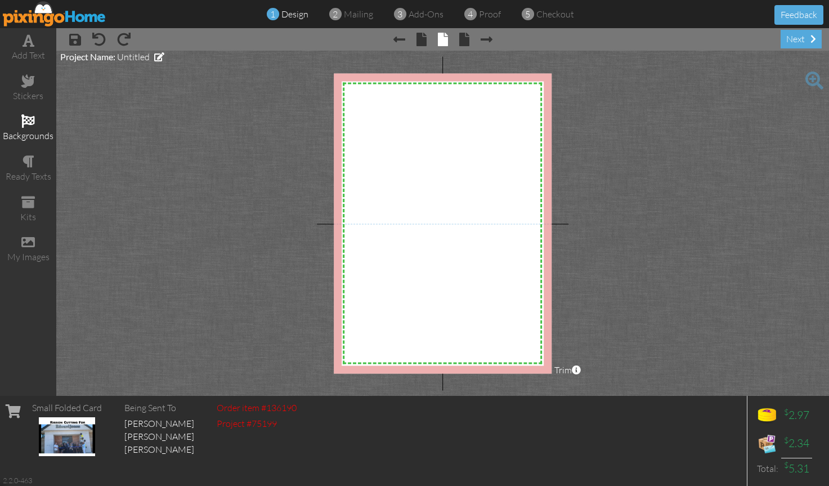
click at [32, 125] on span at bounding box center [28, 121] width 14 height 14
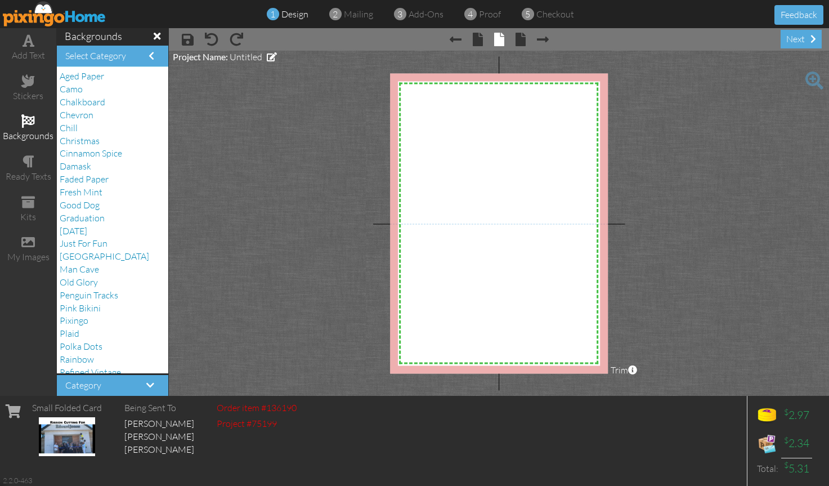
click at [254, 169] on project-studio-wrapper "X X X X X X X X X X X X X X X X X X X X X X X X X X X X X X X X X X X X X X X X…" at bounding box center [499, 223] width 660 height 345
click at [149, 55] on span at bounding box center [152, 55] width 6 height 9
click at [304, 43] on div "× save × undo × redo × Previous page × front × inside × back × Next page next" at bounding box center [499, 39] width 660 height 23
click at [271, 56] on span at bounding box center [272, 56] width 10 height 9
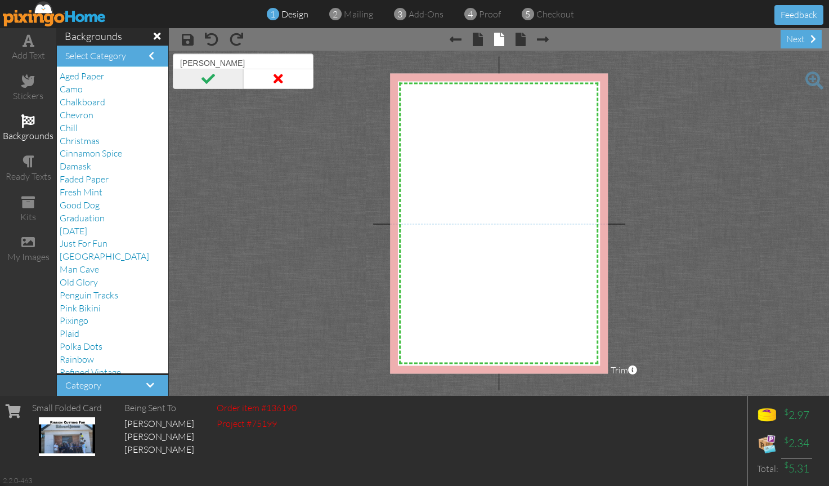
type input "[PERSON_NAME] RC"
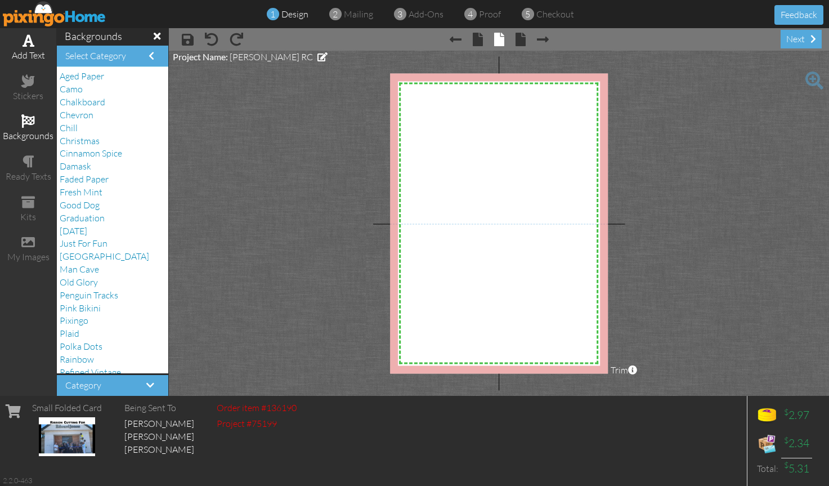
click at [29, 47] on span at bounding box center [29, 41] width 12 height 14
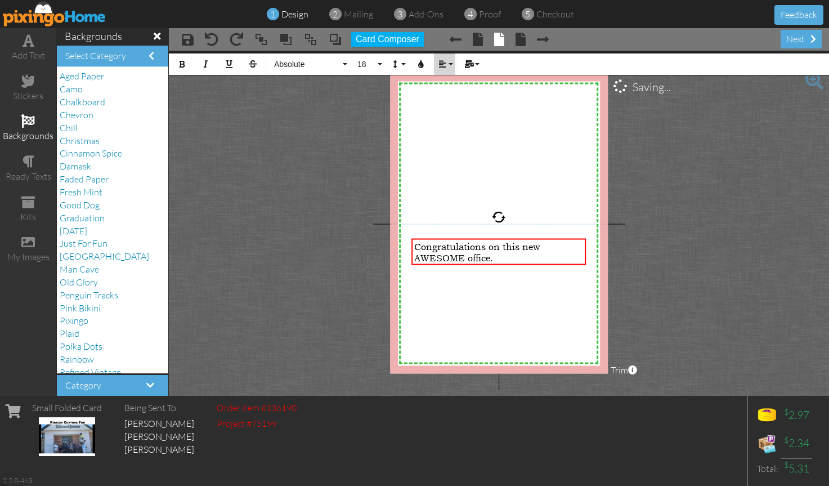
click at [447, 62] on button "Align" at bounding box center [444, 63] width 21 height 21
click at [455, 102] on link "[GEOGRAPHIC_DATA]" at bounding box center [451, 105] width 34 height 17
click at [545, 259] on div "Congratulations on this new AWESOME office." at bounding box center [498, 252] width 169 height 23
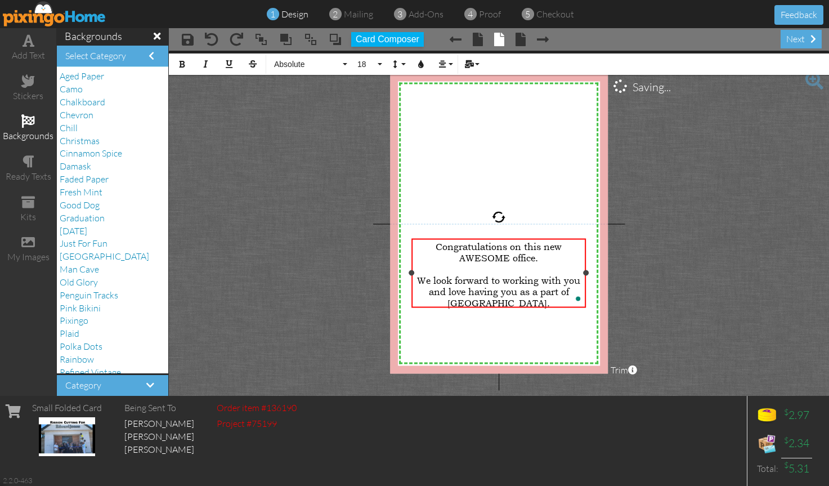
click at [539, 303] on div "We look forward to working with you and love having you as a part of [GEOGRAPHI…" at bounding box center [498, 292] width 169 height 34
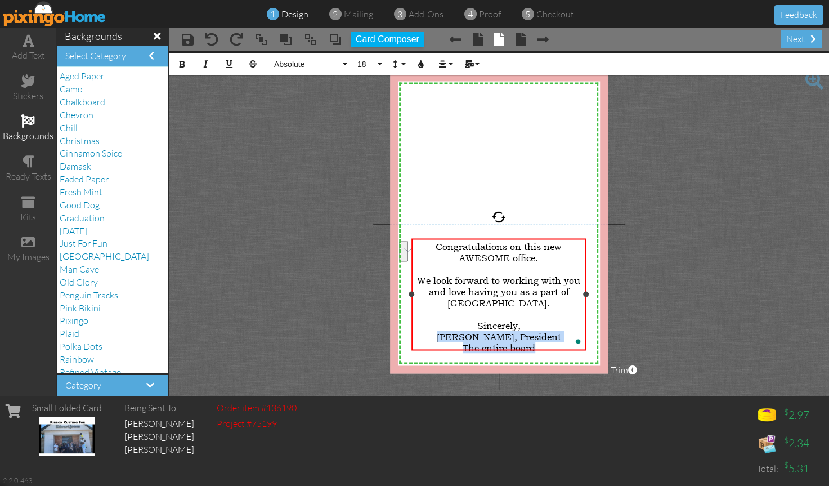
drag, startPoint x: 544, startPoint y: 344, endPoint x: 446, endPoint y: 334, distance: 97.9
click at [446, 334] on div "Congratulations on this new AWESOME office. ​ We look forward to working with y…" at bounding box center [498, 297] width 169 height 113
click at [346, 69] on button "Absolute" at bounding box center [308, 63] width 81 height 21
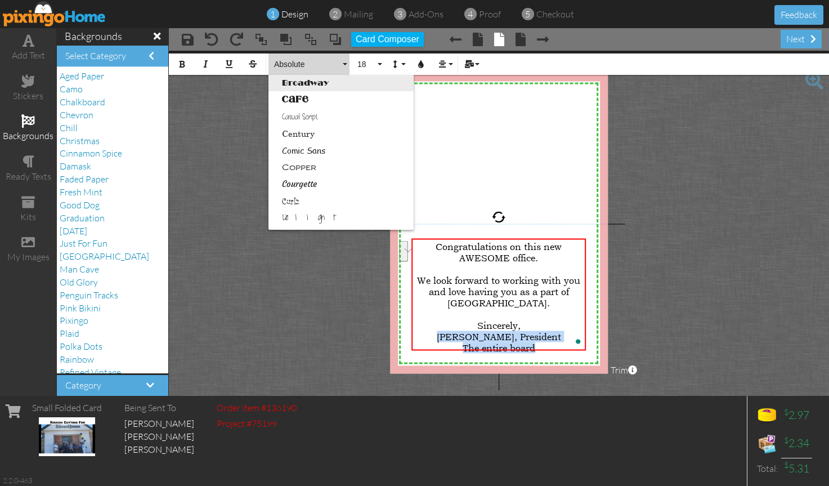
scroll to position [113, 0]
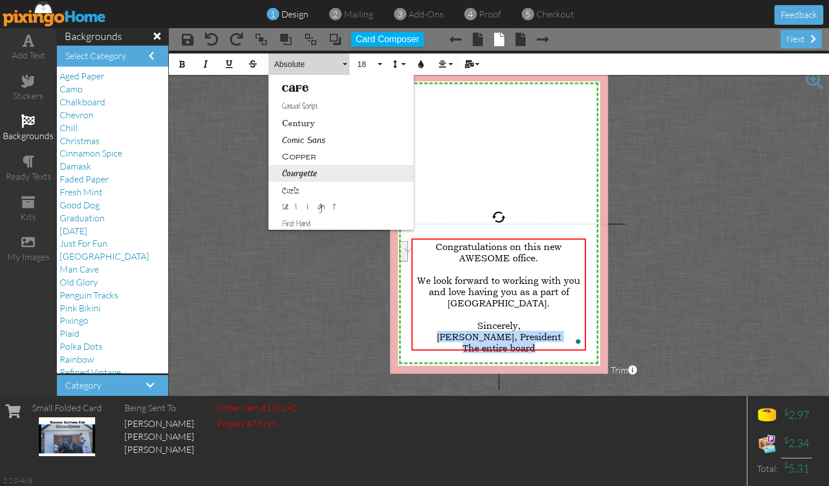
click at [308, 171] on link "Courgette" at bounding box center [340, 173] width 145 height 17
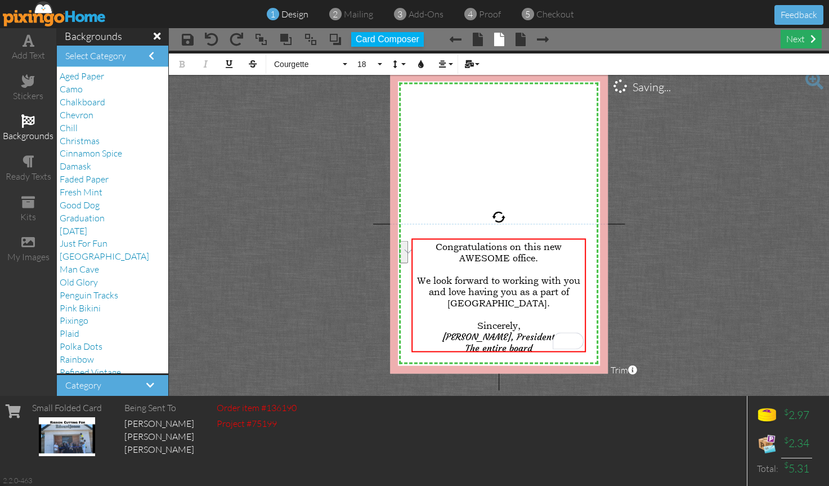
click at [800, 39] on div "next" at bounding box center [801, 39] width 41 height 19
click at [154, 35] on span at bounding box center [157, 36] width 7 height 10
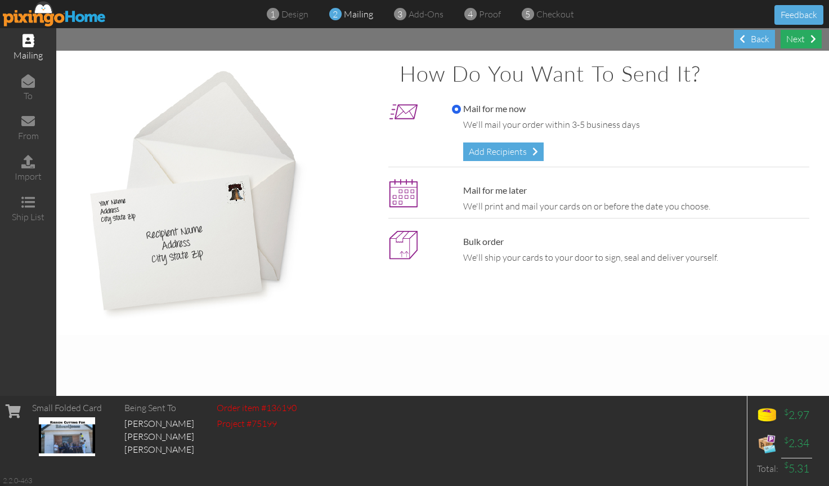
click at [810, 39] on span at bounding box center [813, 38] width 6 height 9
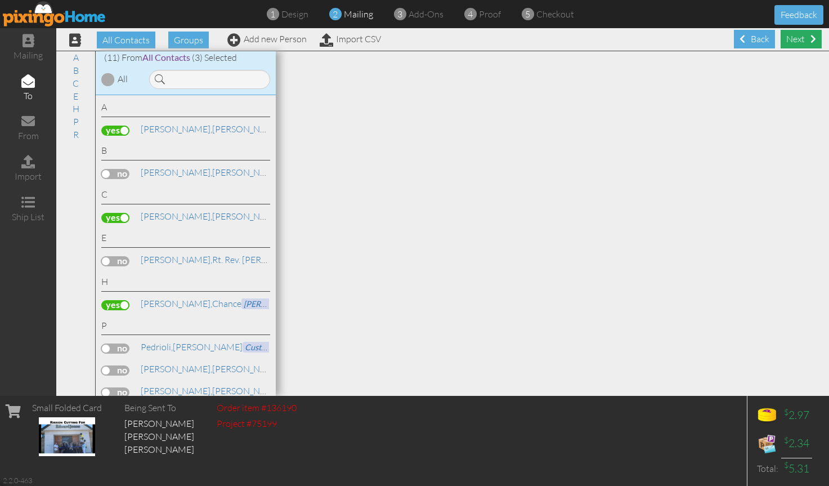
click at [799, 35] on div "Next" at bounding box center [801, 39] width 41 height 19
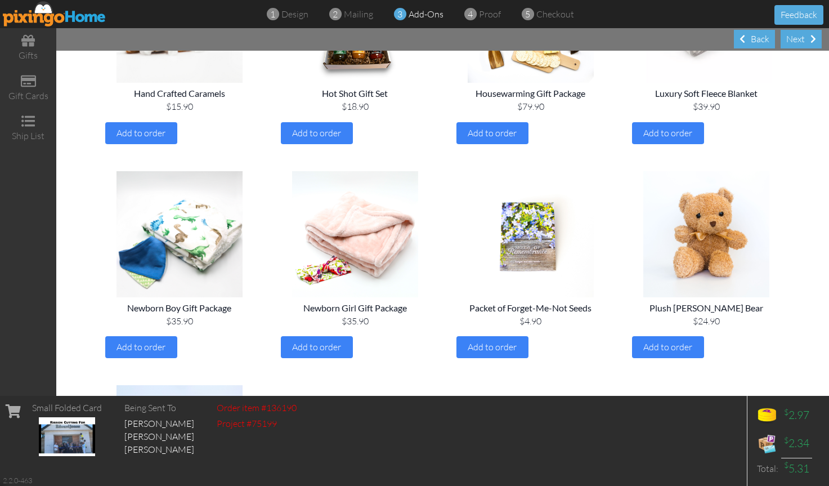
scroll to position [957, 0]
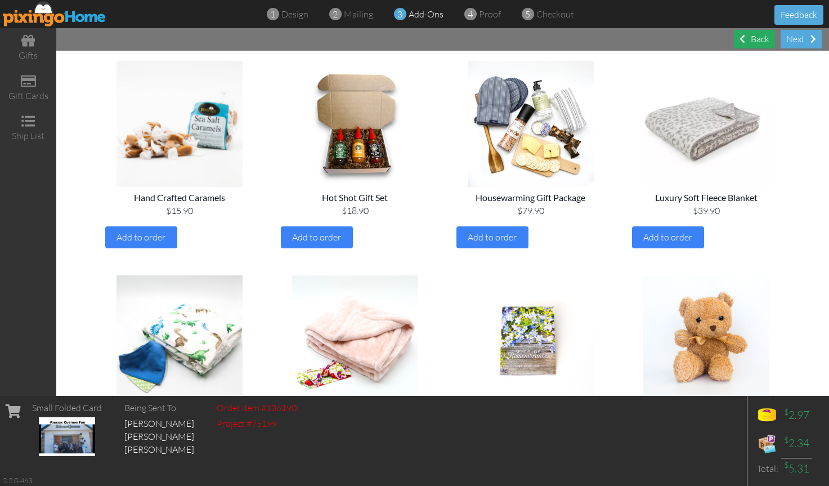
click at [760, 39] on div "Back" at bounding box center [754, 39] width 41 height 19
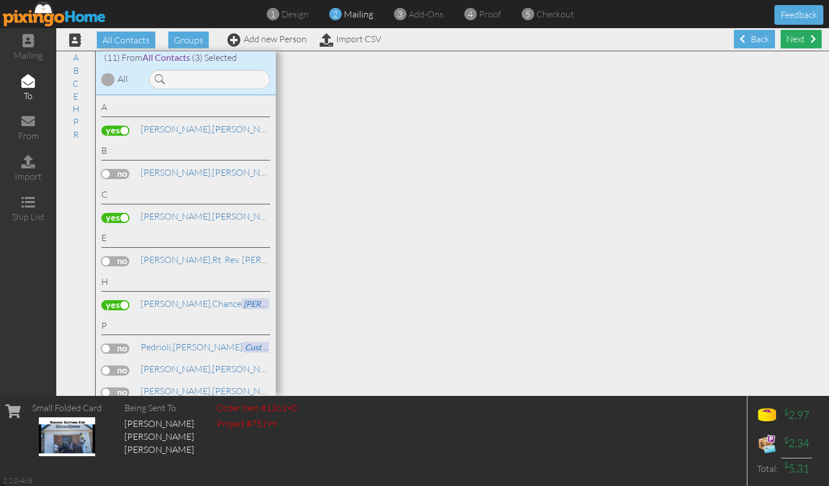
click at [797, 37] on div "Next" at bounding box center [801, 39] width 41 height 19
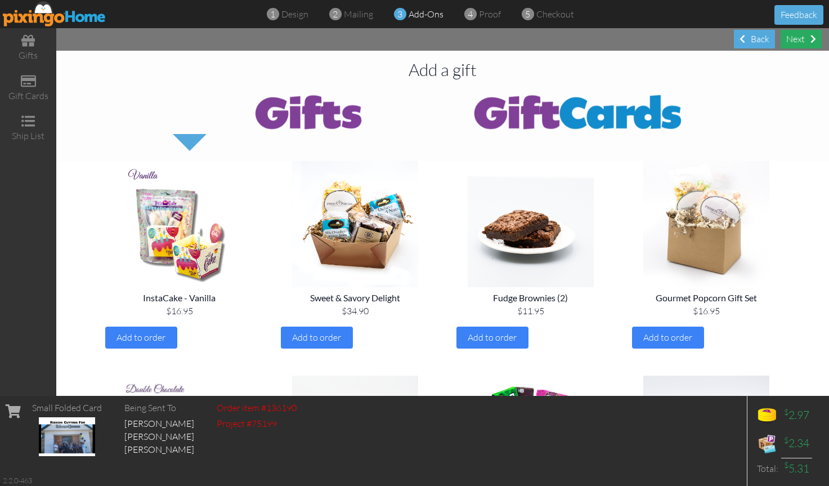
click at [797, 44] on div "Next" at bounding box center [801, 39] width 41 height 19
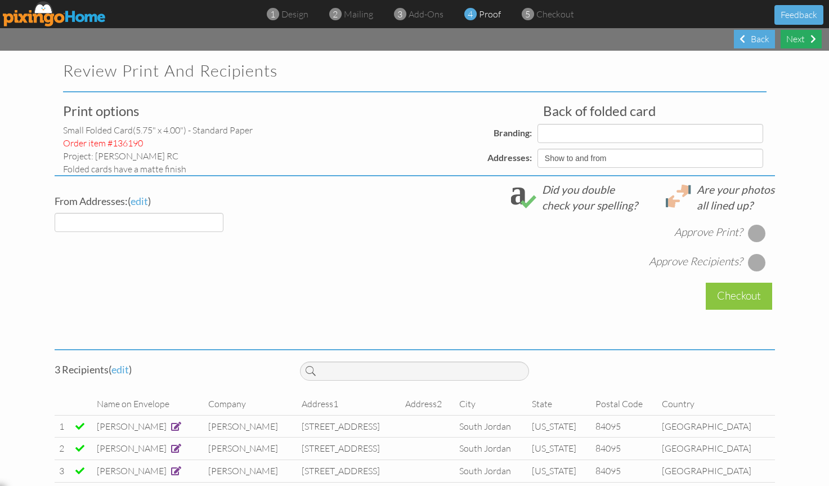
select select "object:632"
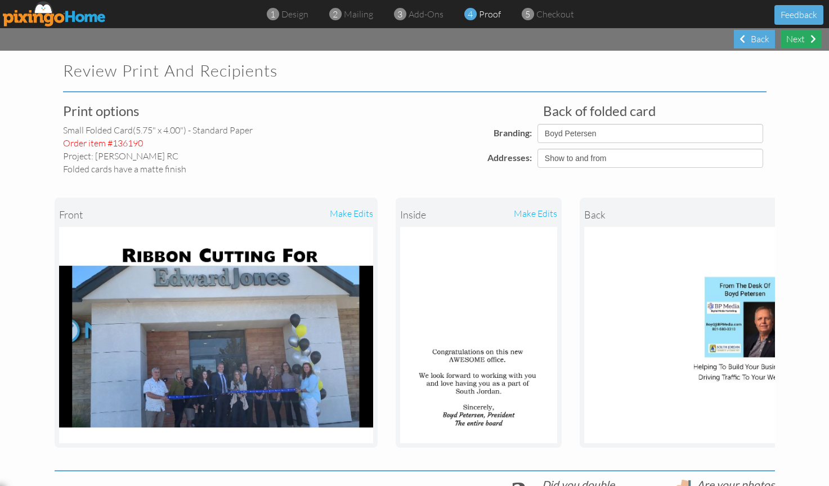
select select "object:645"
click at [615, 160] on select "Show to and from Show from only Hide to and from" at bounding box center [650, 158] width 226 height 19
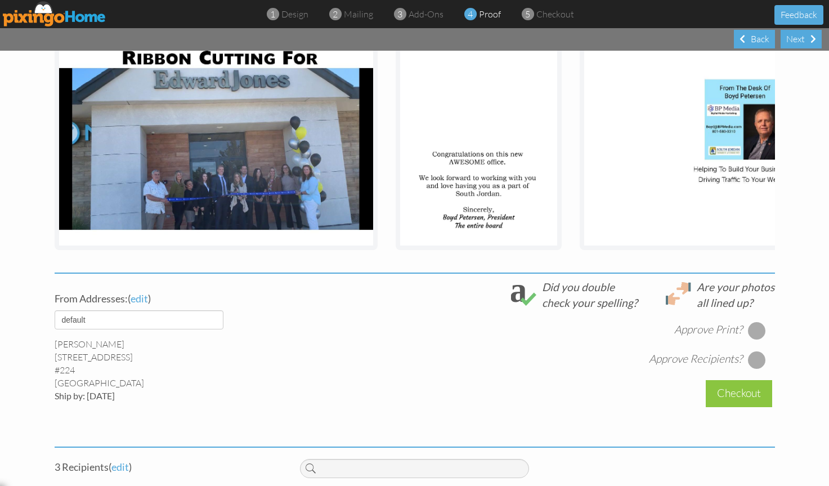
scroll to position [225, 0]
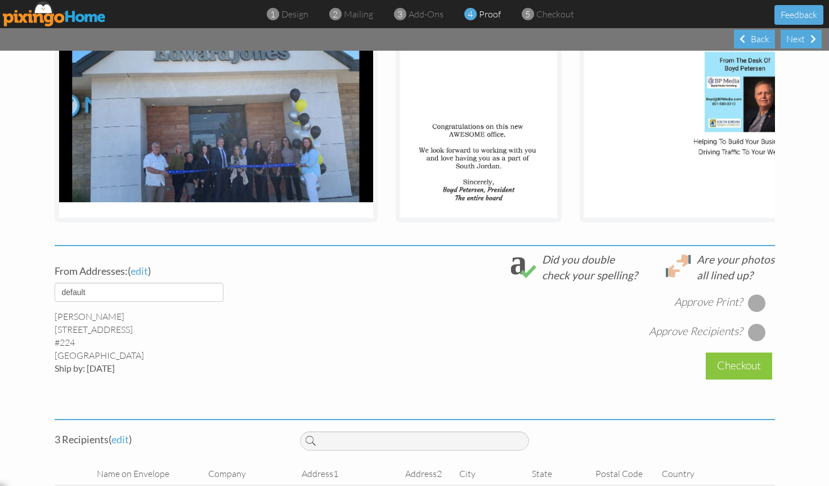
click at [756, 312] on div at bounding box center [757, 303] width 18 height 18
click at [754, 337] on div at bounding box center [757, 332] width 18 height 18
click at [733, 375] on div "Checkout" at bounding box center [739, 365] width 66 height 26
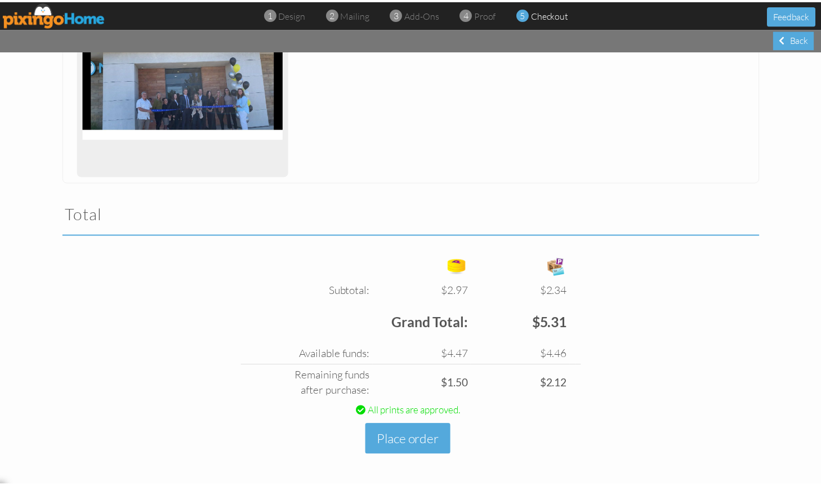
scroll to position [229, 0]
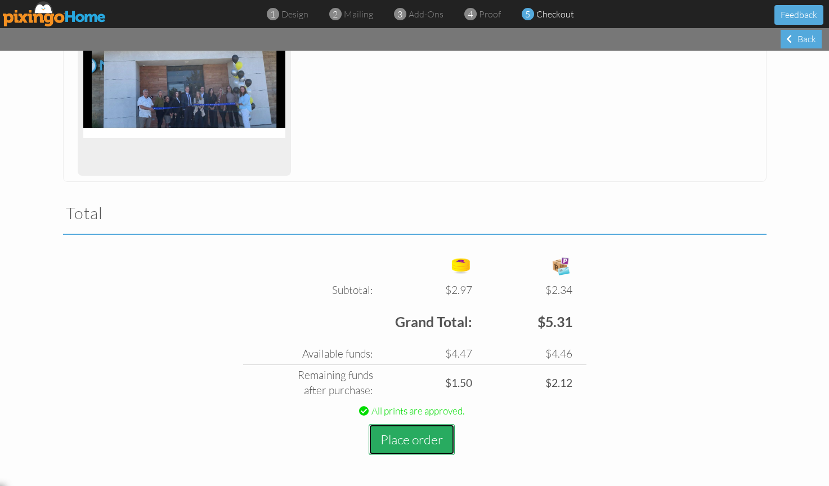
click at [418, 441] on button "Place order" at bounding box center [412, 439] width 86 height 31
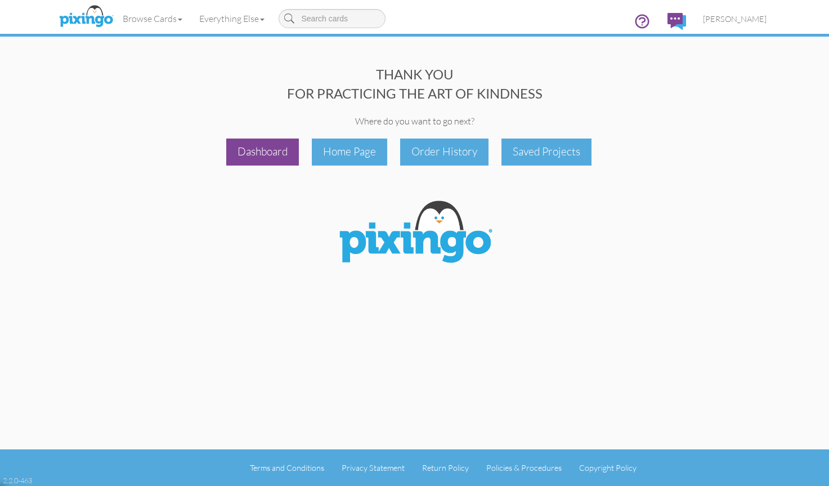
click at [280, 152] on div "Dashboard" at bounding box center [262, 151] width 73 height 26
